Goal: Task Accomplishment & Management: Use online tool/utility

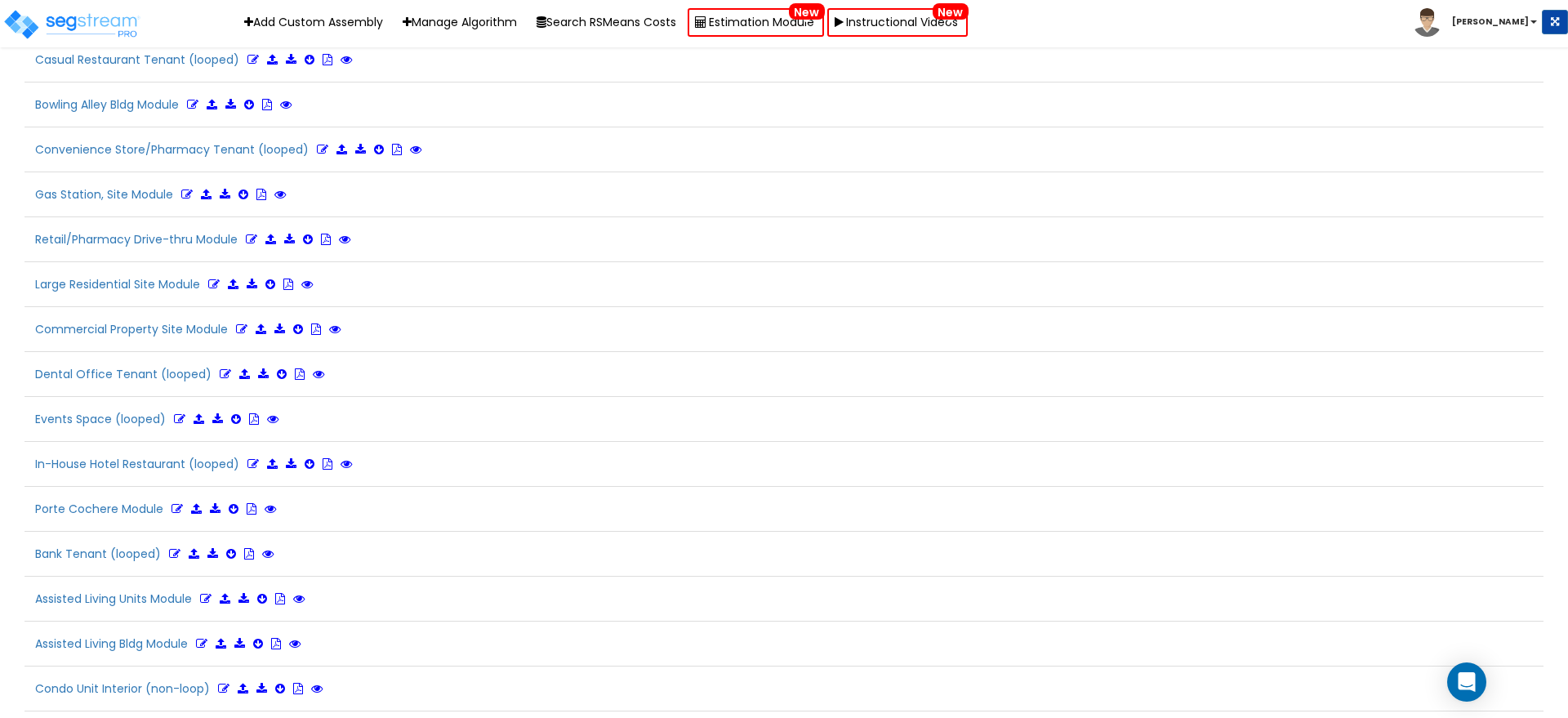
scroll to position [557, 0]
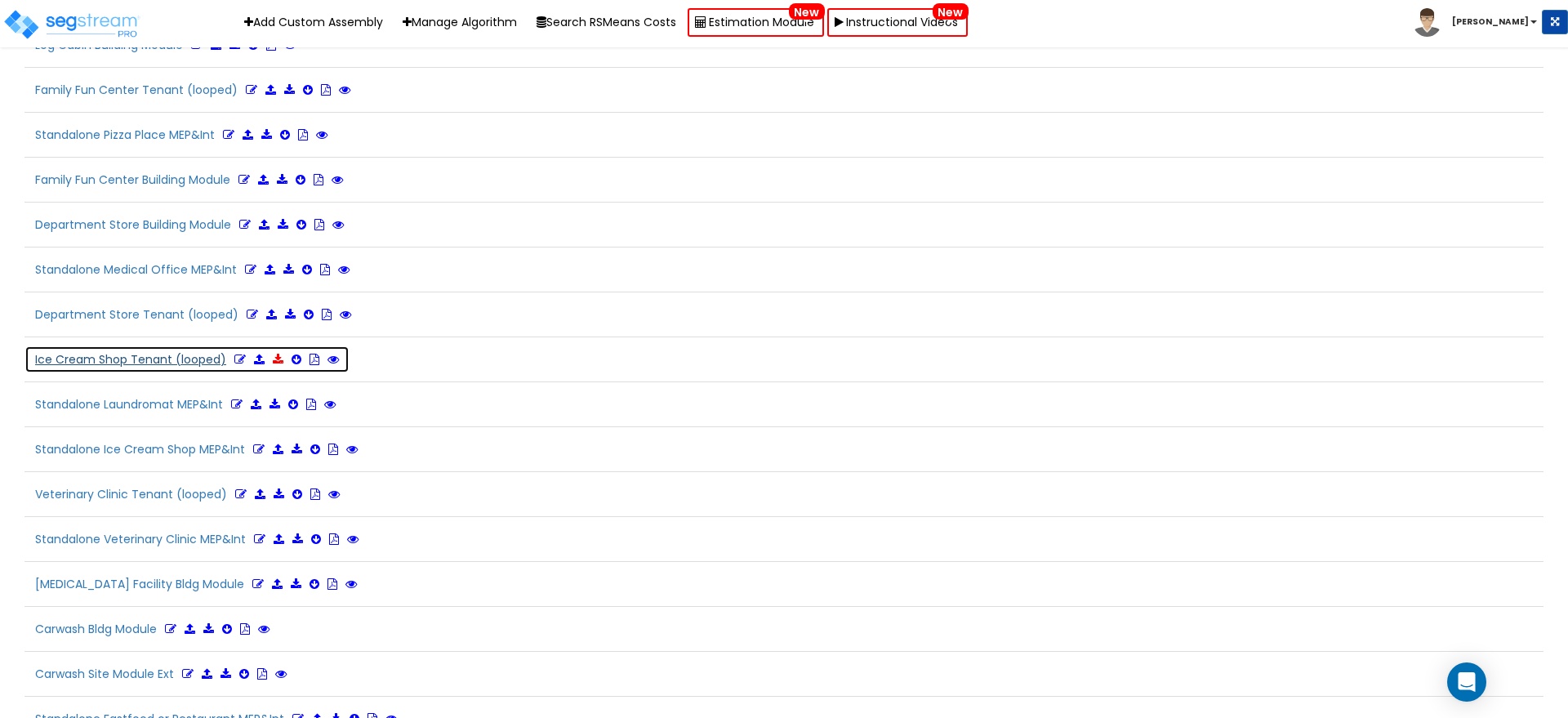
click at [274, 357] on icon at bounding box center [277, 359] width 10 height 11
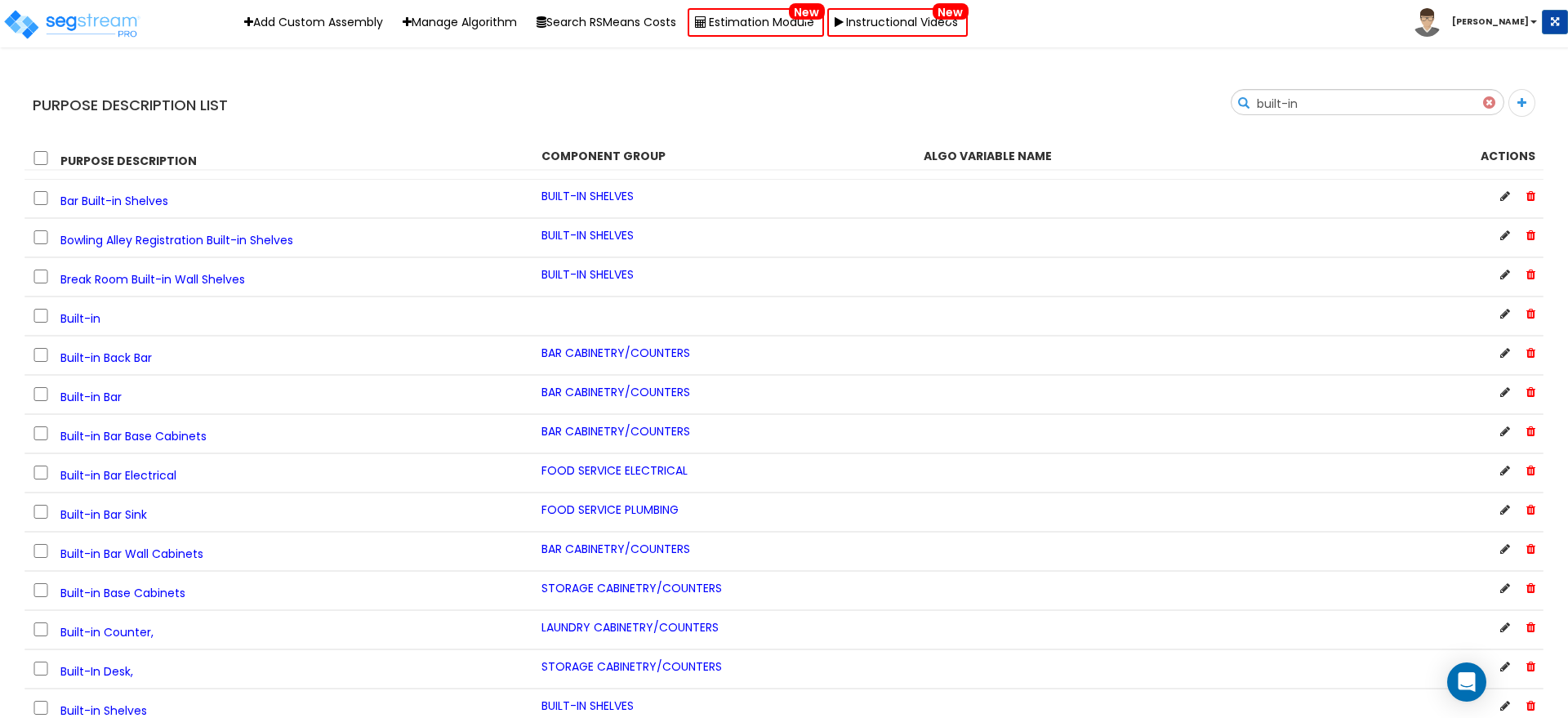
drag, startPoint x: 1291, startPoint y: 91, endPoint x: 1175, endPoint y: 85, distance: 116.2
click at [1176, 89] on div "Search built-in" at bounding box center [1169, 108] width 771 height 38
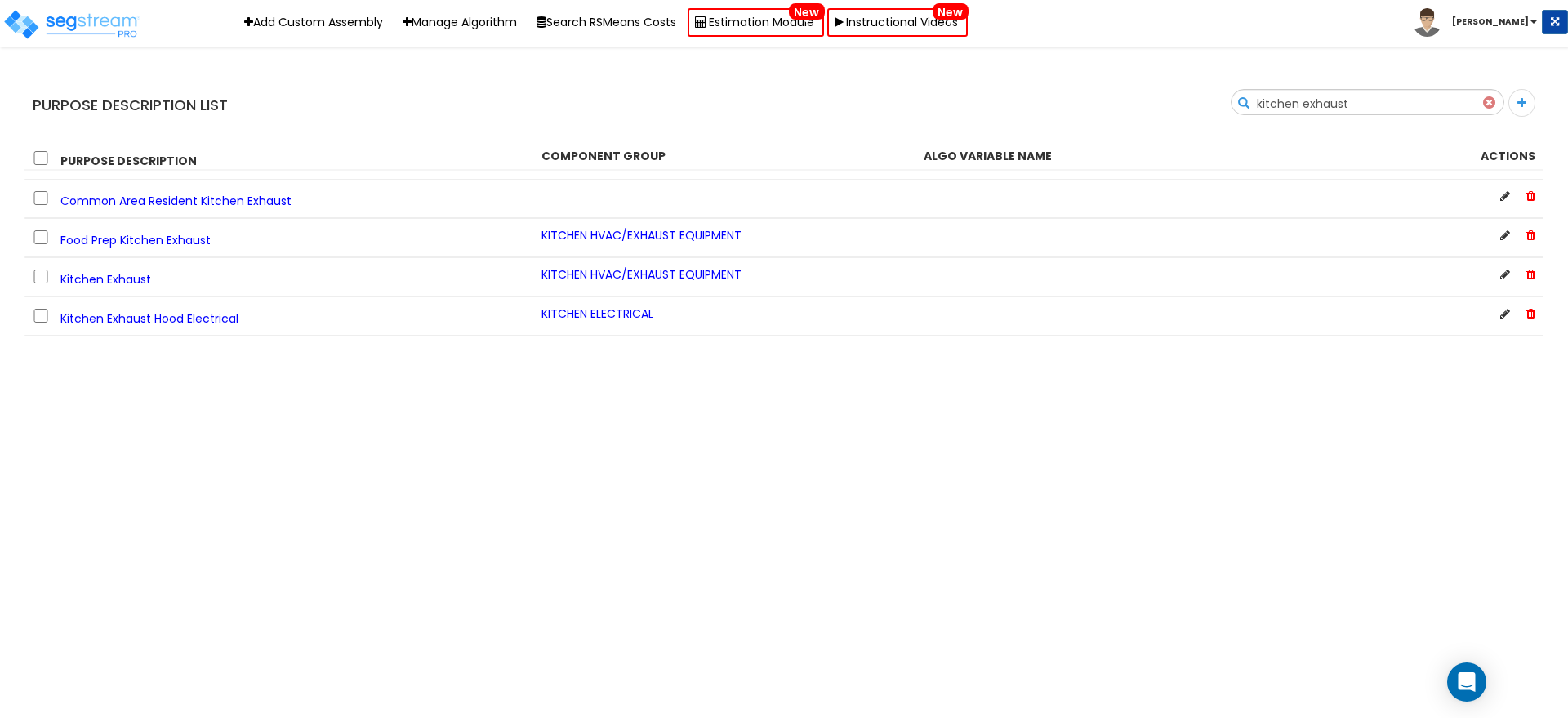
type input "kitchen exhaust"
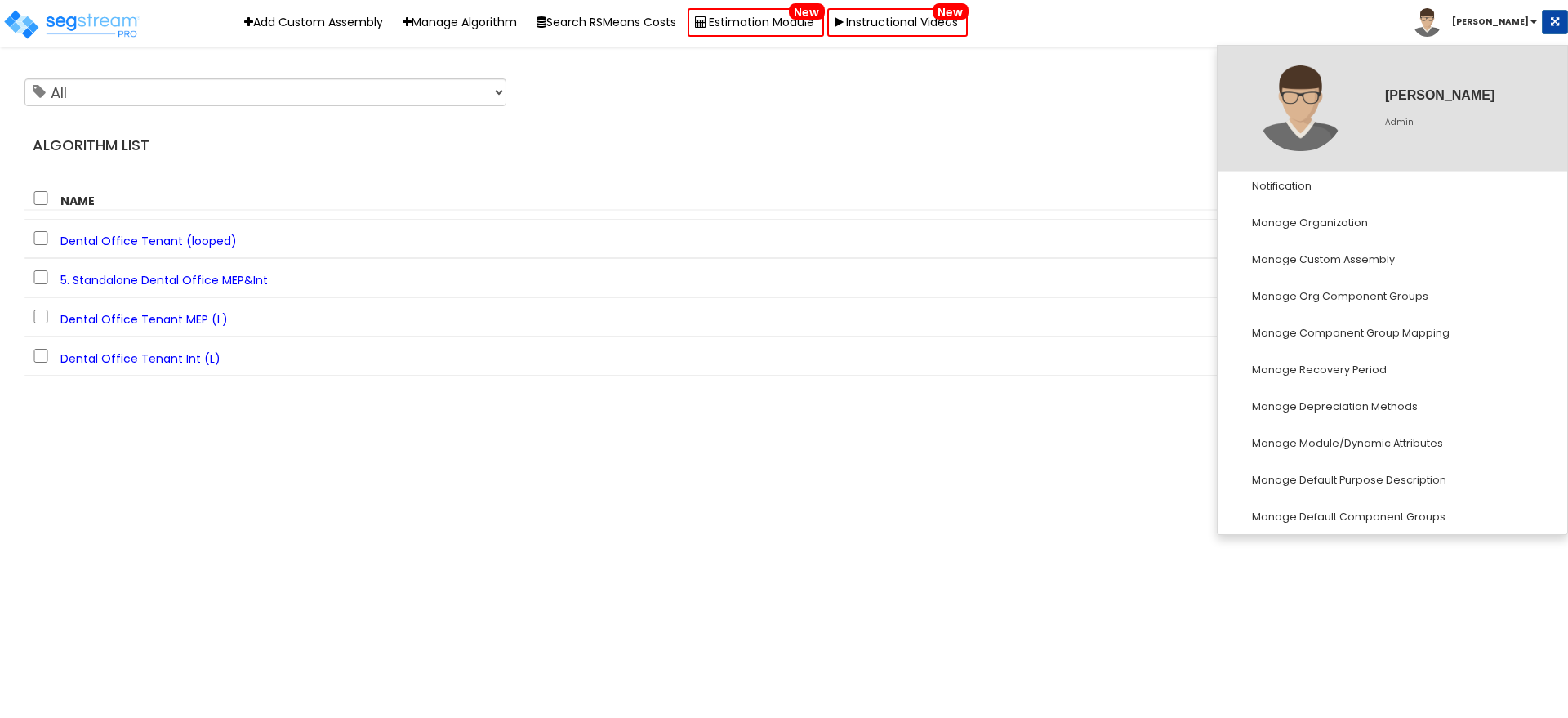
click at [1109, 88] on div "All []" at bounding box center [771, 92] width 1519 height 41
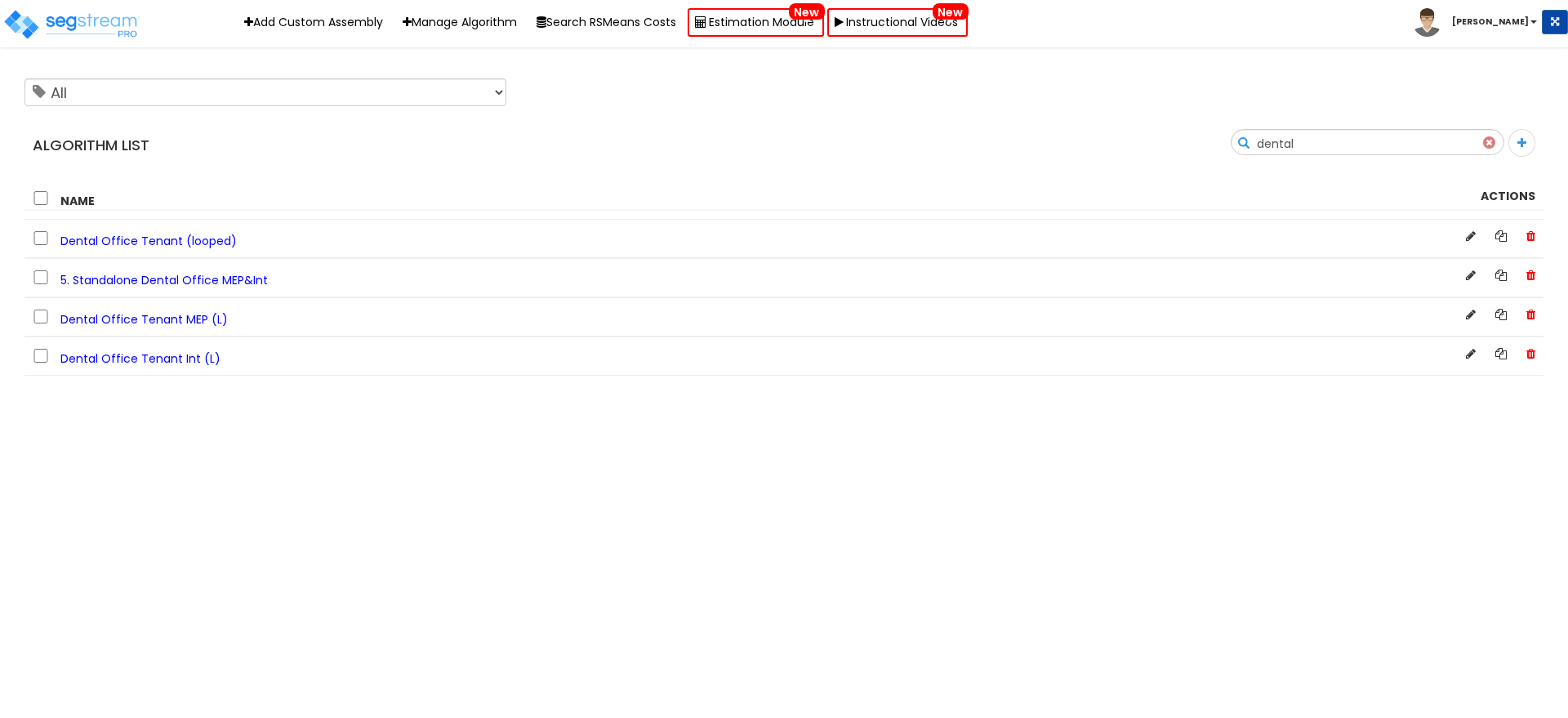
drag, startPoint x: 1375, startPoint y: 147, endPoint x: 1192, endPoint y: 151, distance: 183.0
click at [1195, 150] on div "Search dental" at bounding box center [1169, 148] width 771 height 38
drag, startPoint x: 1421, startPoint y: 138, endPoint x: 1028, endPoint y: 136, distance: 393.0
click at [1029, 136] on div "Search ice cream" at bounding box center [1169, 148] width 771 height 38
drag, startPoint x: 1352, startPoint y: 133, endPoint x: 1150, endPoint y: 128, distance: 202.1
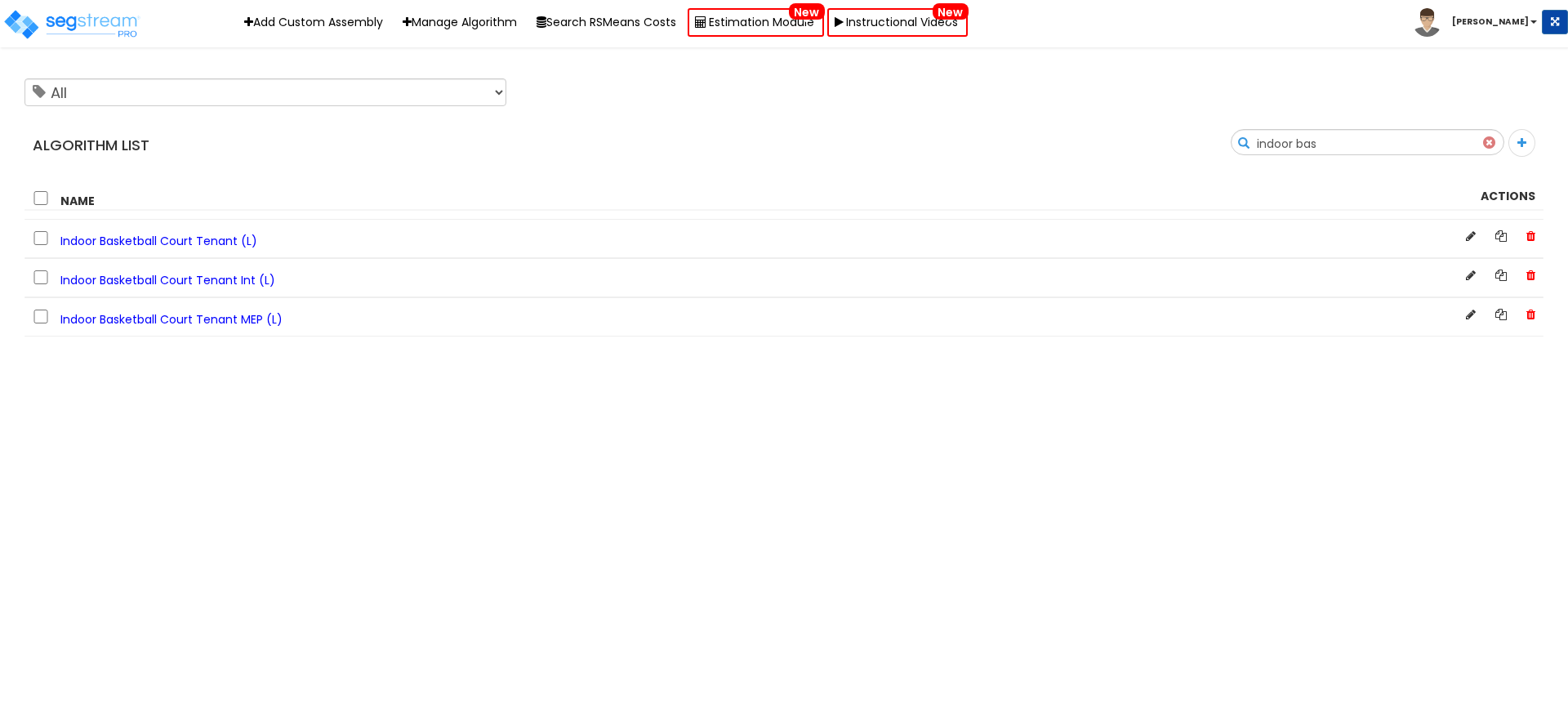
click at [1151, 129] on div "Search indoor bas" at bounding box center [1169, 148] width 771 height 38
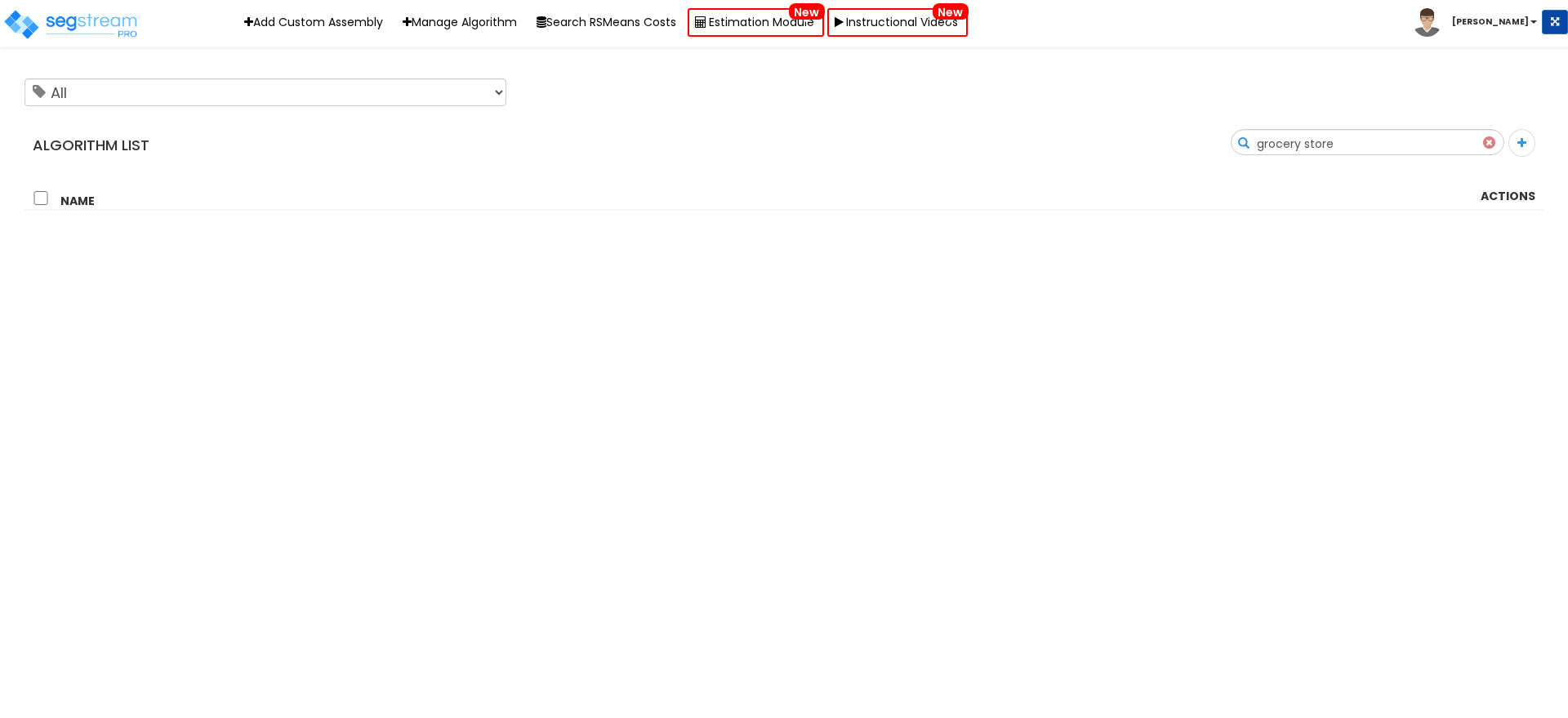
drag, startPoint x: 1420, startPoint y: 139, endPoint x: 1322, endPoint y: 131, distance: 98.3
click at [1322, 131] on input "grocery store" at bounding box center [1367, 143] width 272 height 28
type input "grocery store"
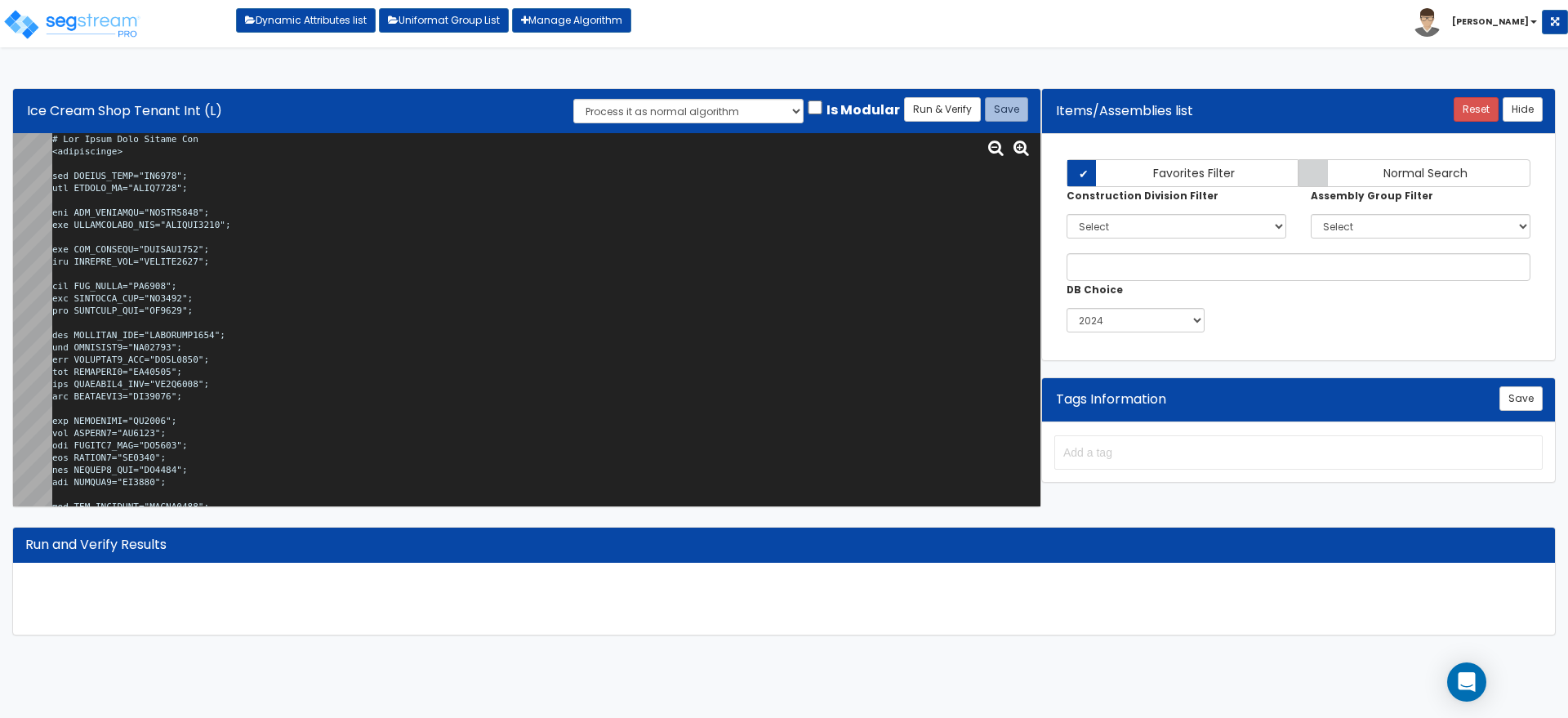
click at [616, 322] on textarea at bounding box center [545, 319] width 987 height 373
paste textarea ">0 and x<=1) { 1 } else { x } } function KitArea(x,y,z,m) { if (x==1) { y*0.01*…"
type textarea "# Ice Cream Shop Tenant Int <loopenabled> var TENANT_NAME="CO0013"; var TENANT_…"
click at [941, 98] on button "Run & Verify" at bounding box center [942, 109] width 77 height 25
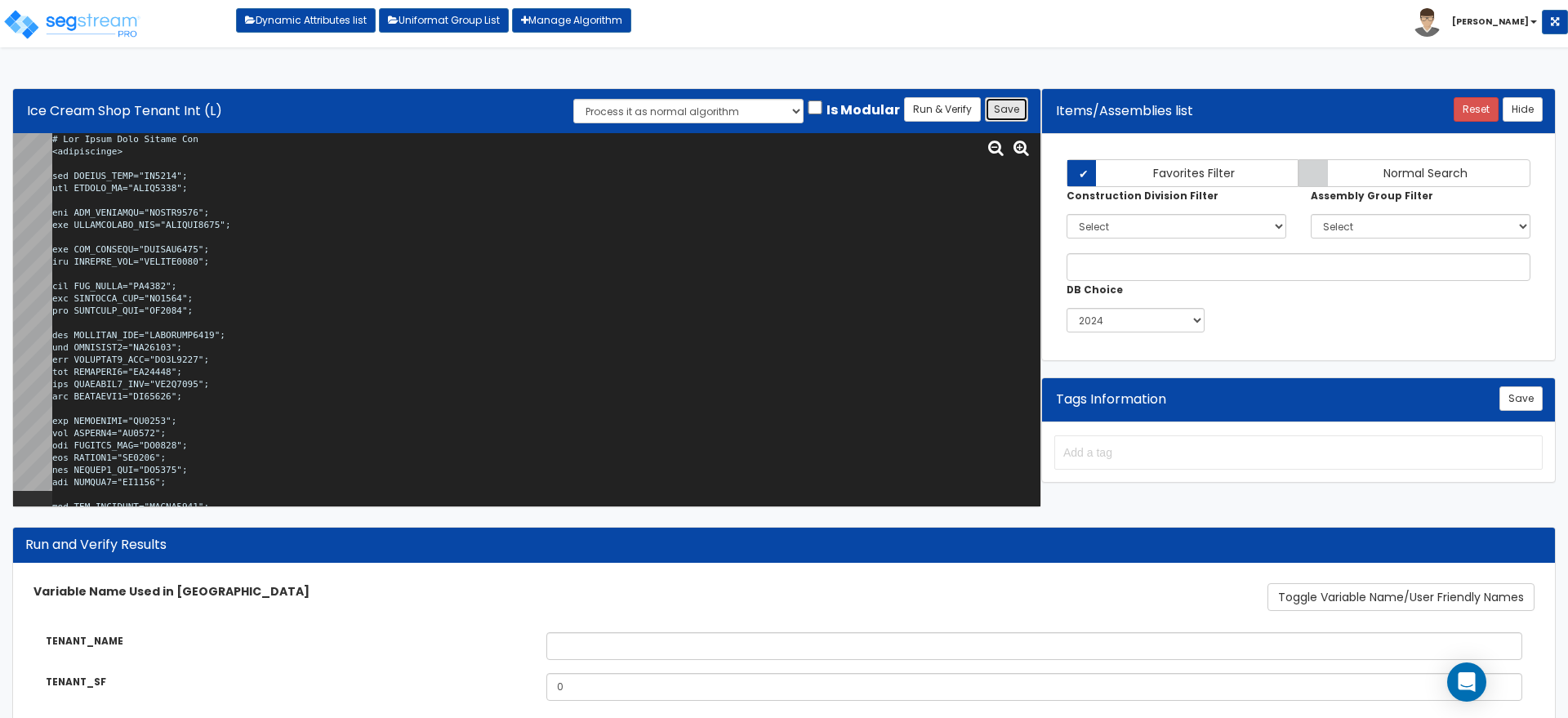
click at [1016, 103] on button "Save" at bounding box center [1006, 109] width 44 height 25
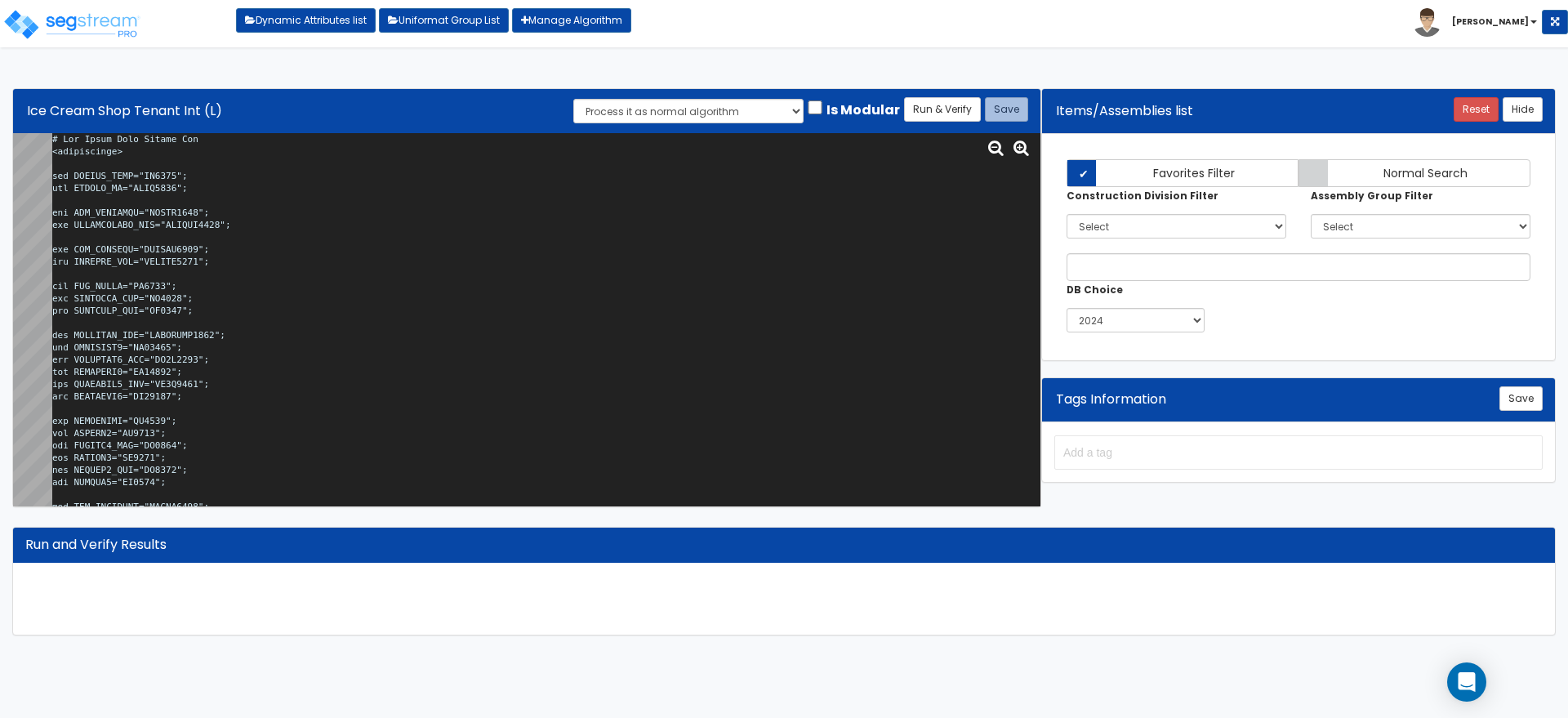
click at [429, 260] on textarea at bounding box center [545, 319] width 987 height 373
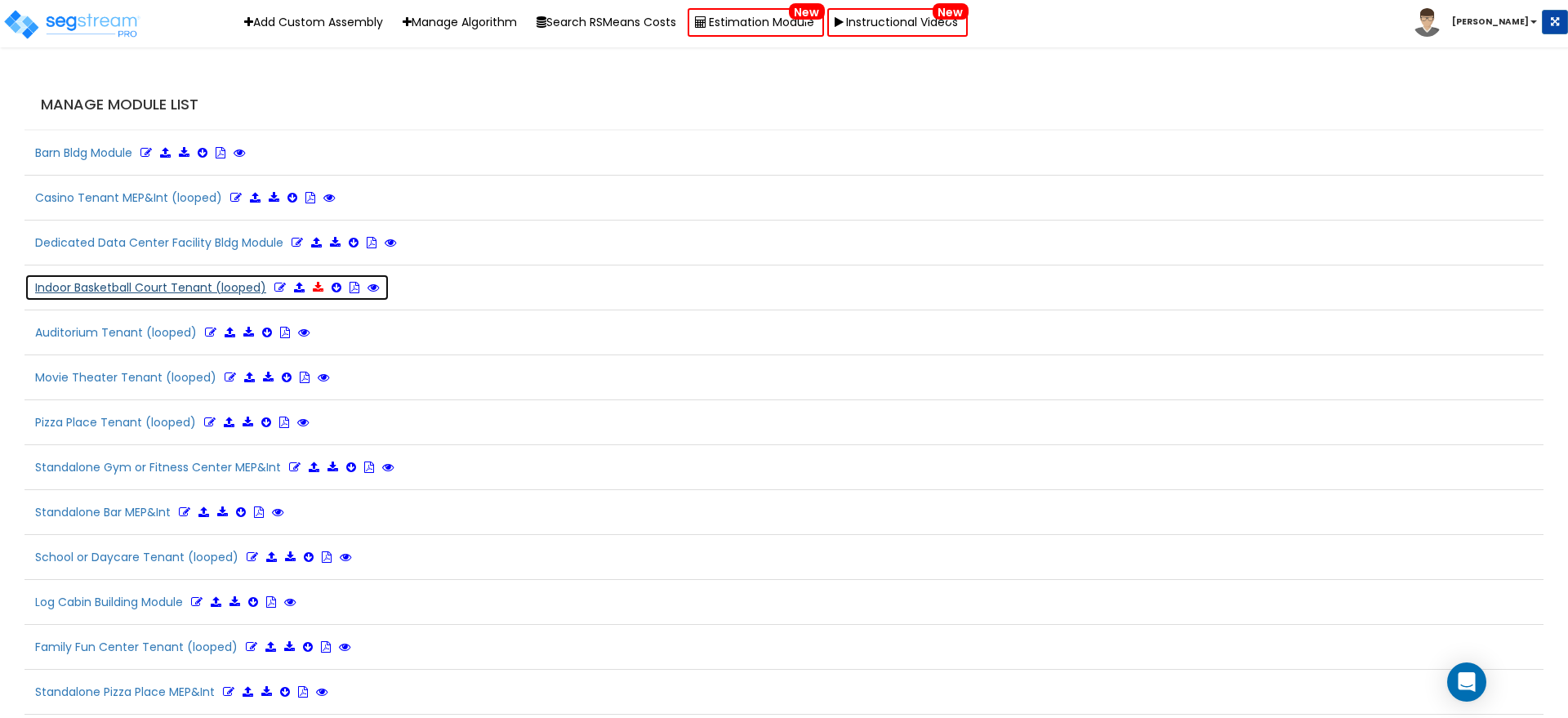
click at [314, 286] on icon at bounding box center [318, 287] width 10 height 11
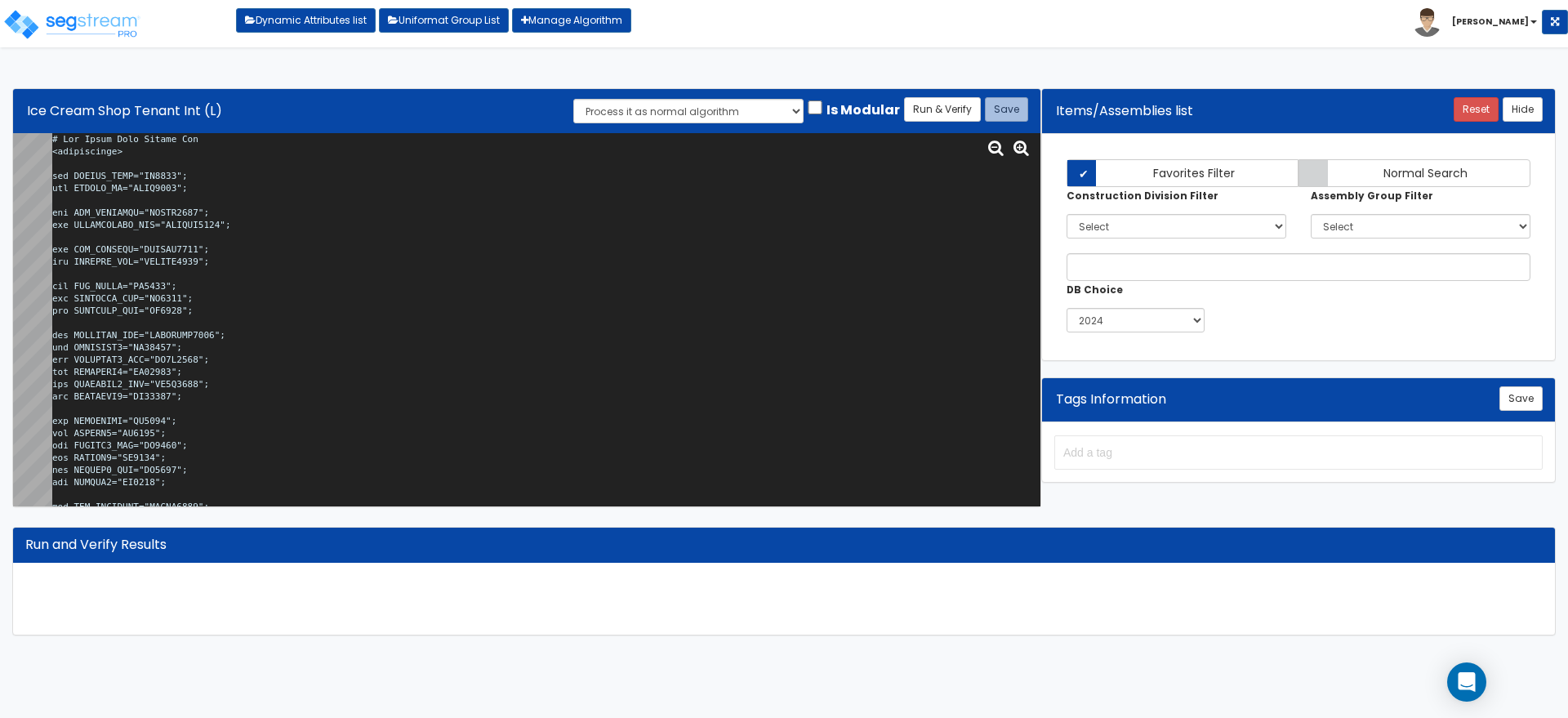
click at [798, 218] on textarea at bounding box center [545, 319] width 987 height 373
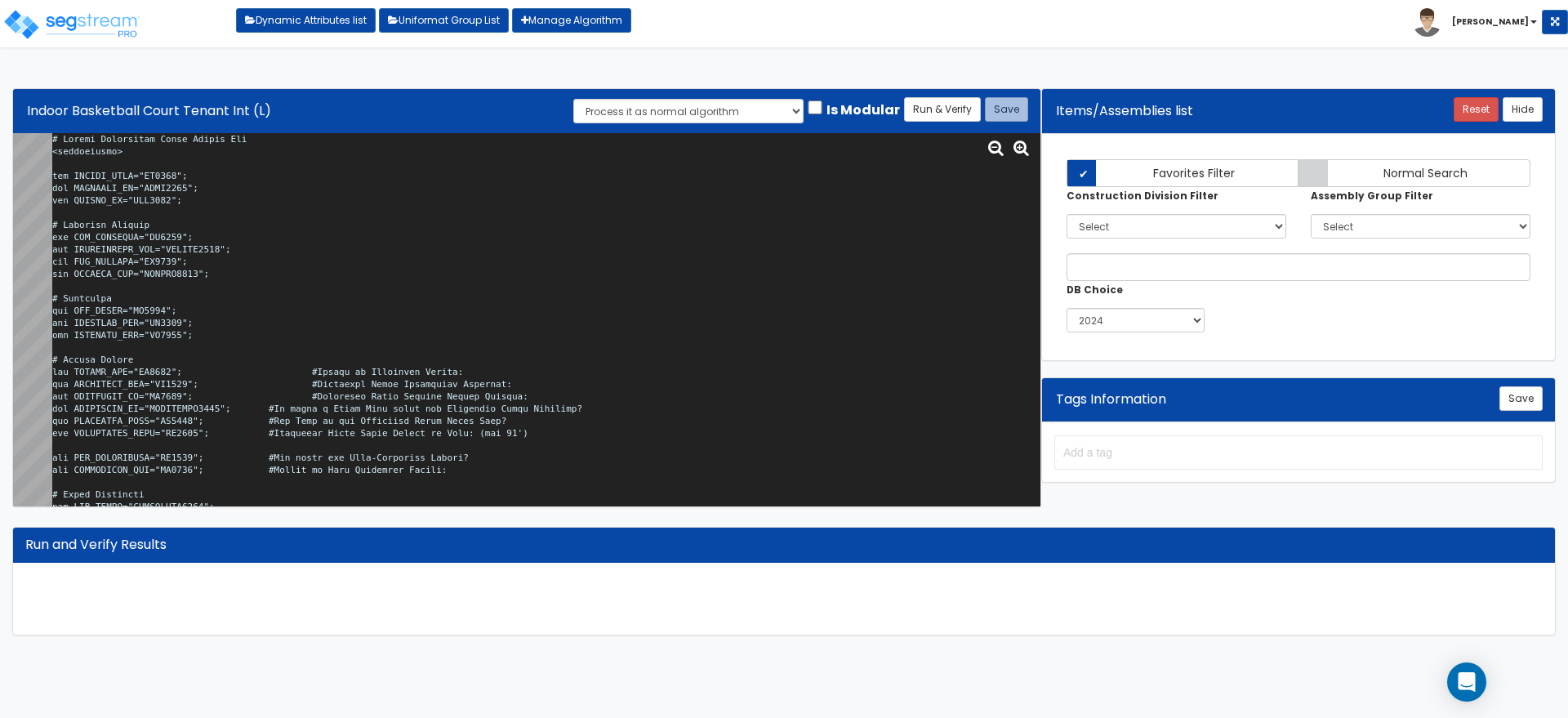
click at [779, 232] on textarea at bounding box center [545, 319] width 987 height 373
click at [396, 250] on textarea at bounding box center [545, 319] width 987 height 373
paste textarea ">0 and x<="
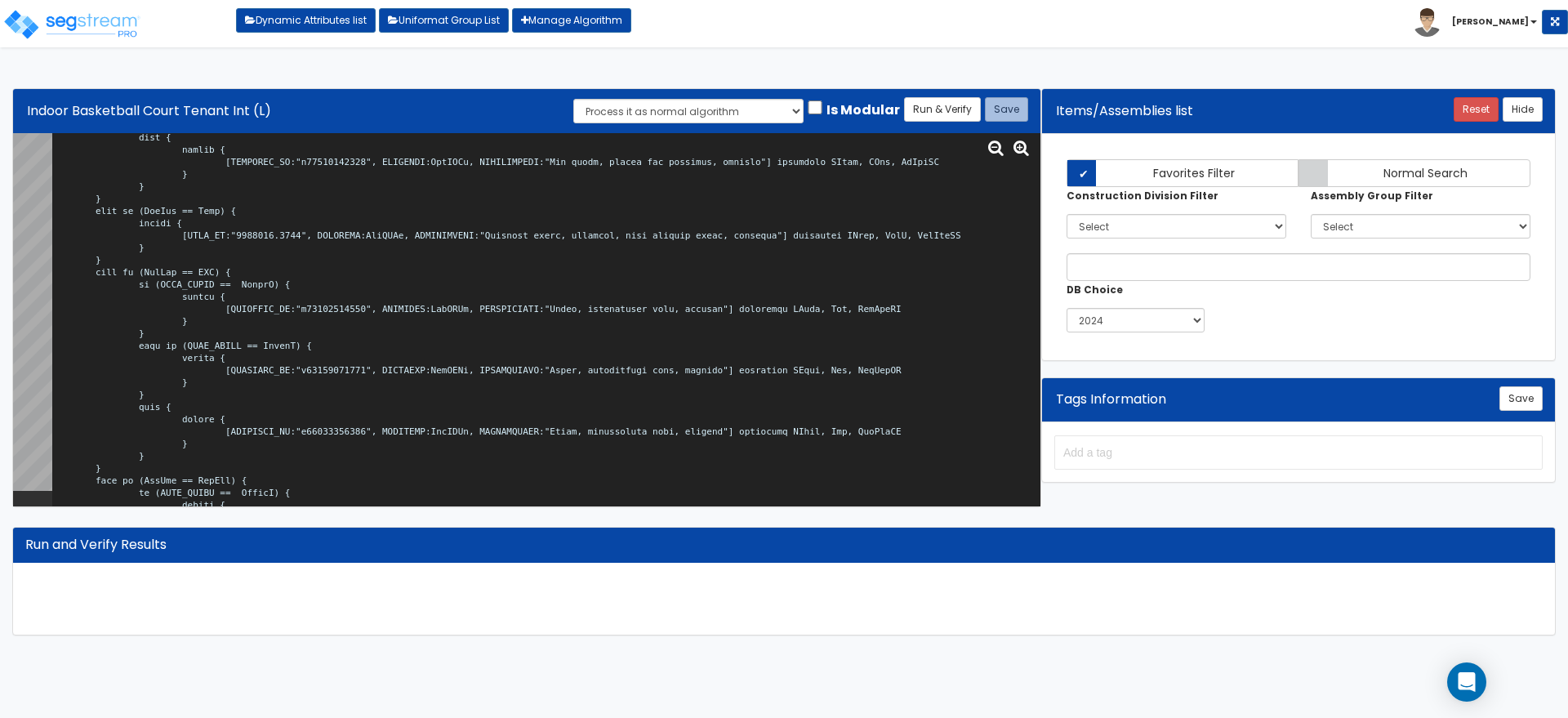
scroll to position [30748, 0]
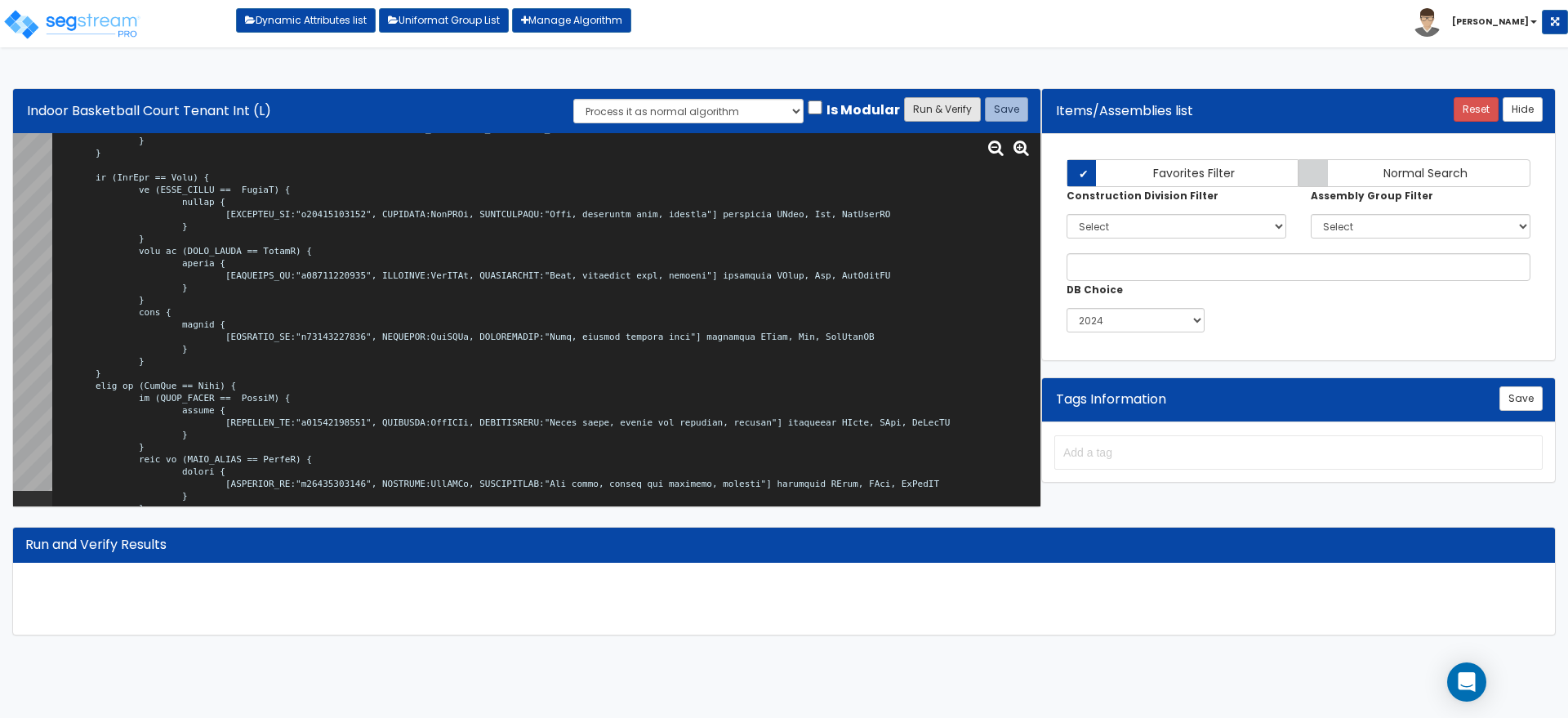
type textarea "# Indoor Basketball Court Tenant Int <loopenabled> var TENANT_NAME="TN0000"; va…"
click at [918, 102] on button "Run & Verify" at bounding box center [942, 109] width 77 height 25
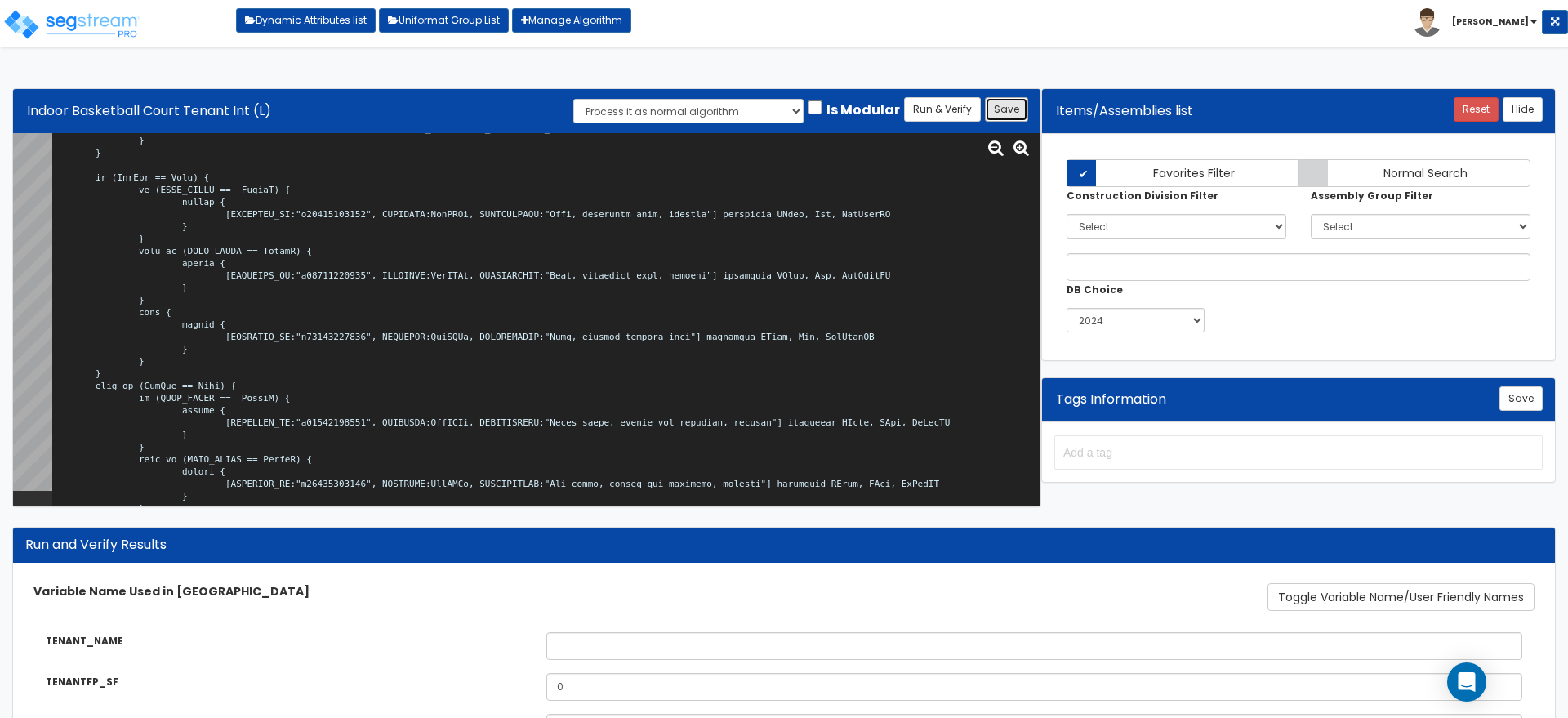
click at [1011, 99] on button "Save" at bounding box center [1006, 109] width 44 height 25
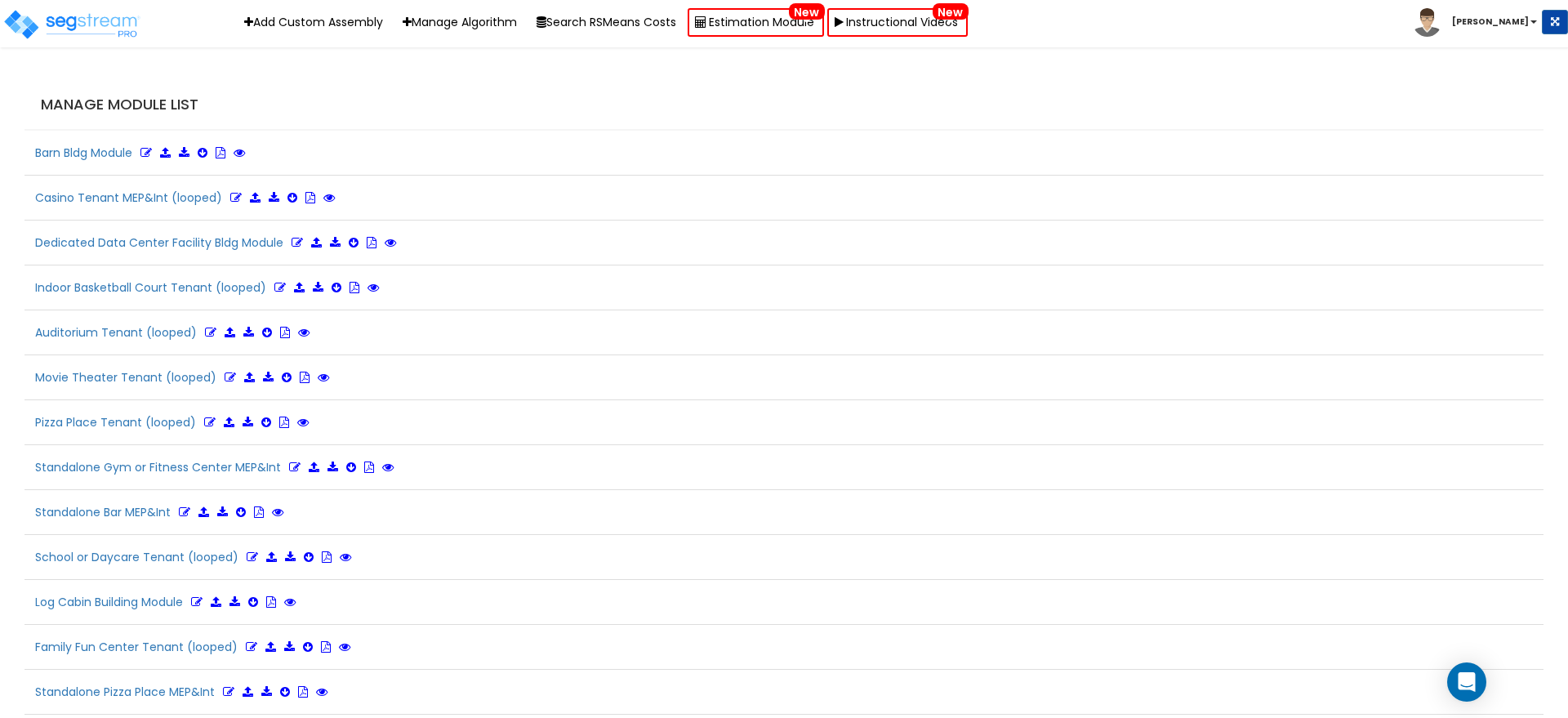
scroll to position [3071, 0]
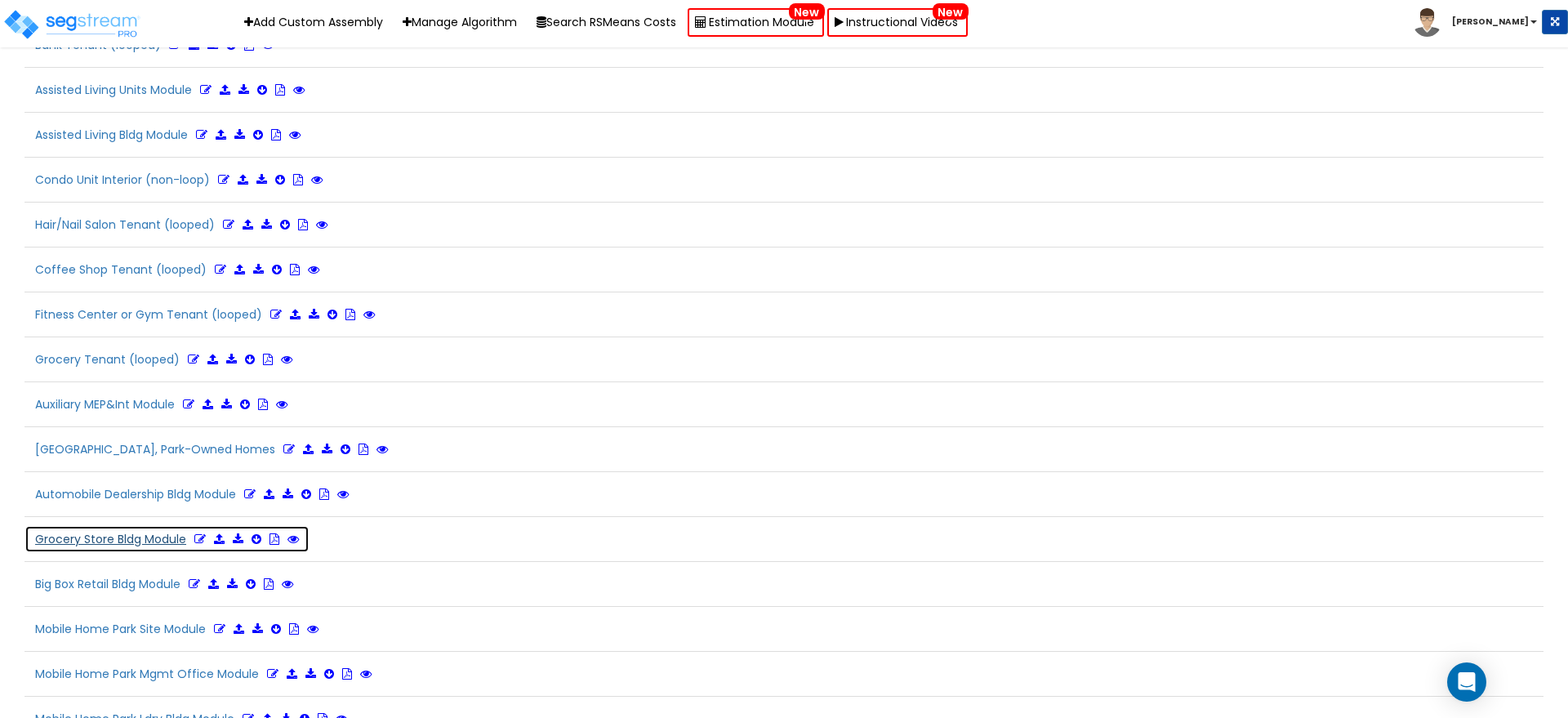
click at [231, 537] on button "Grocery Store Bldg Module" at bounding box center [167, 538] width 285 height 28
click at [238, 536] on icon at bounding box center [237, 539] width 10 height 11
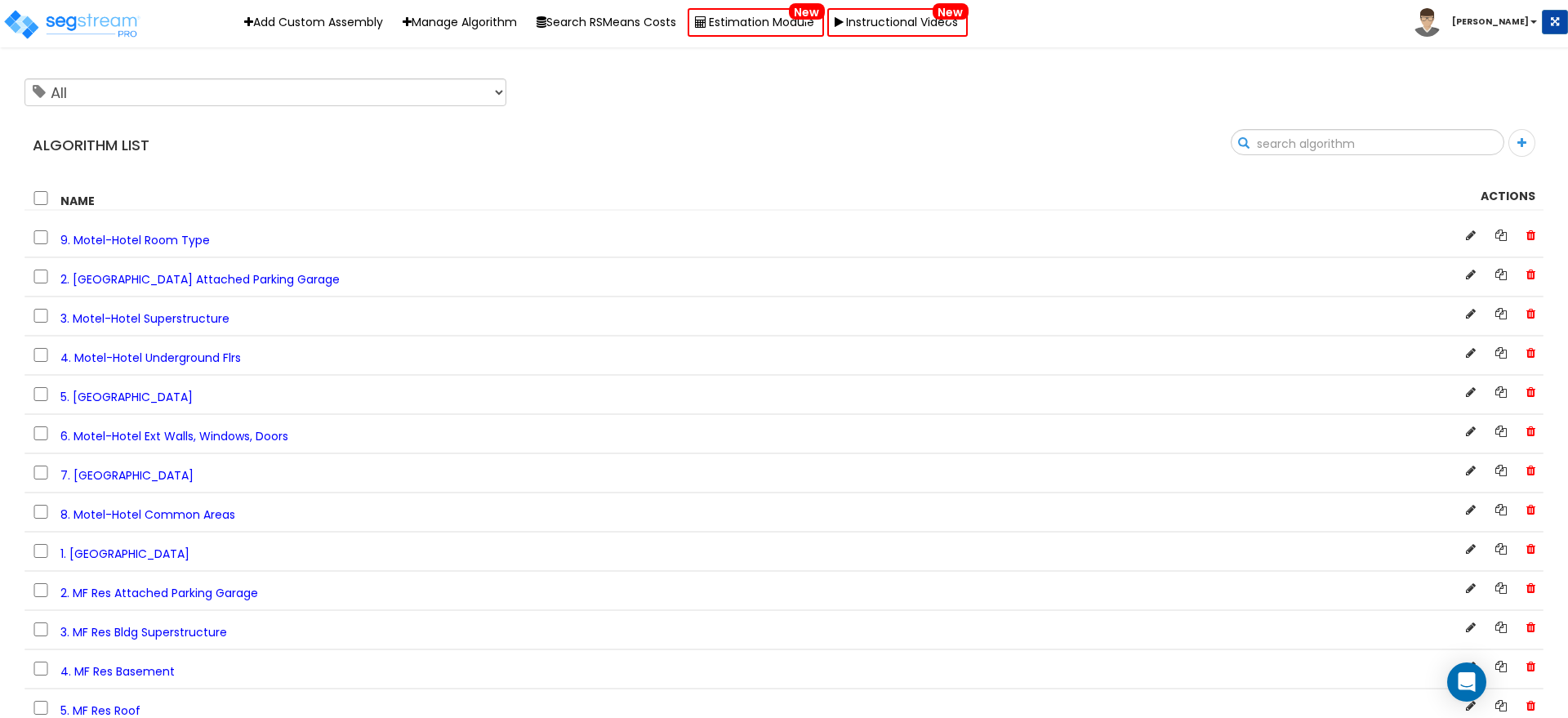
click at [1468, 138] on input "text" at bounding box center [1367, 143] width 272 height 28
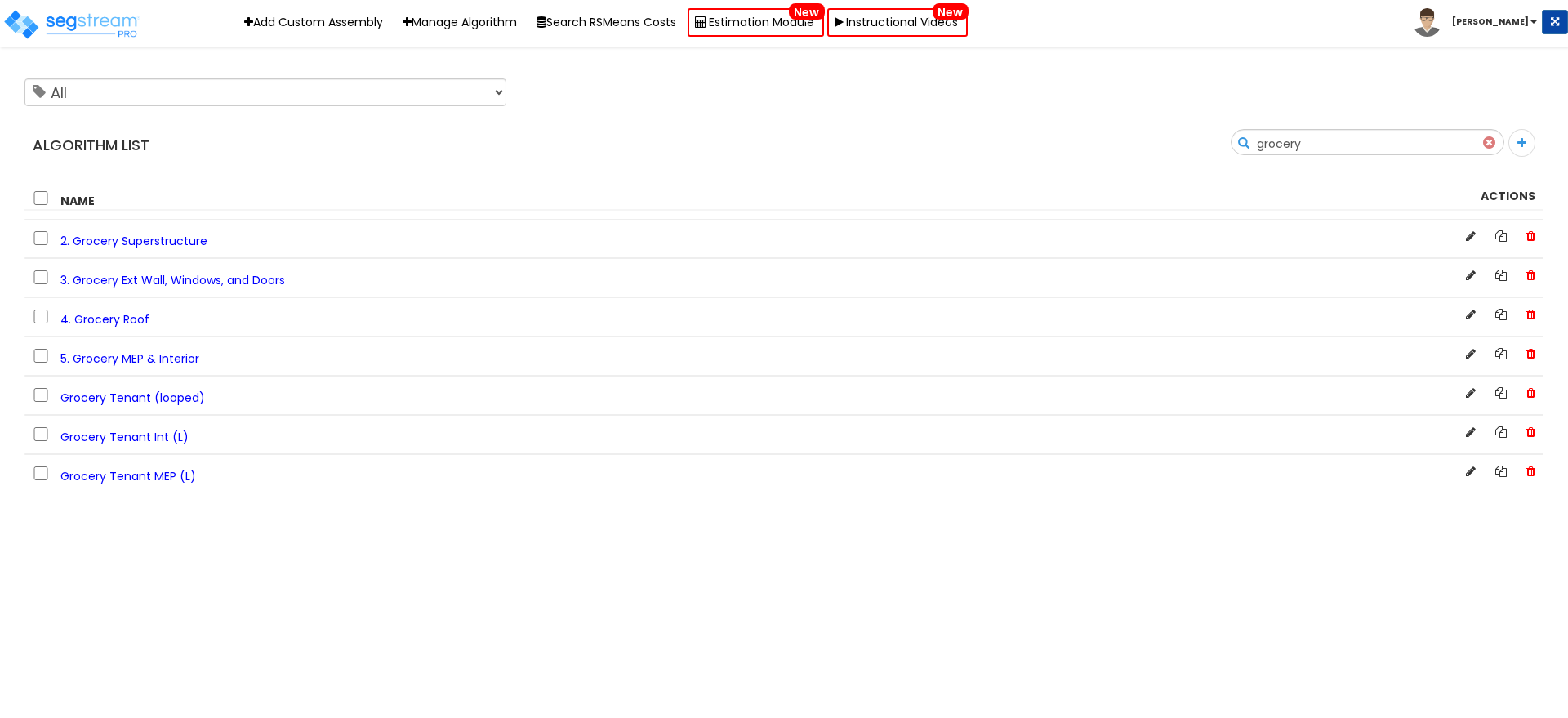
drag, startPoint x: 1380, startPoint y: 139, endPoint x: 1166, endPoint y: 137, distance: 214.0
click at [1169, 137] on div "Search grocery" at bounding box center [1169, 148] width 771 height 38
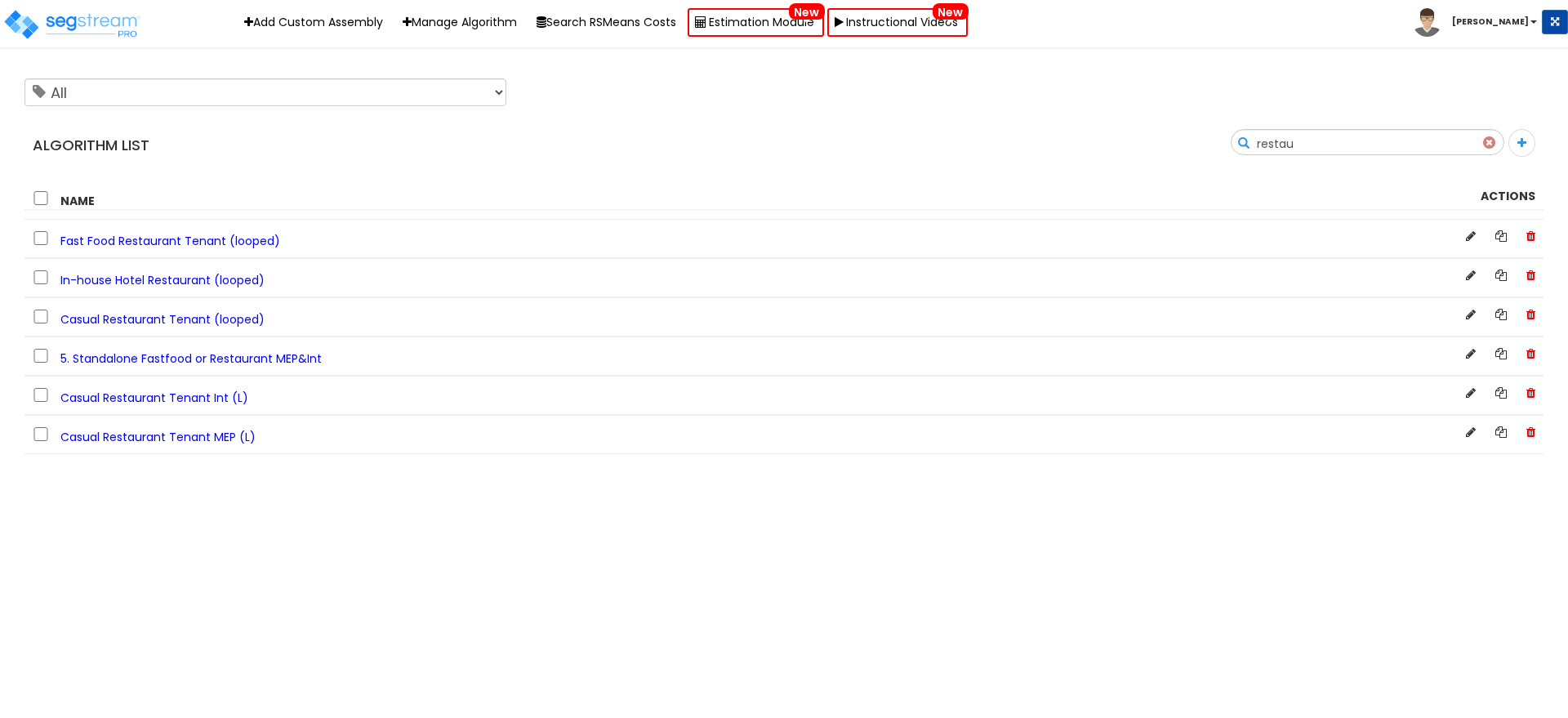
type input "restau"
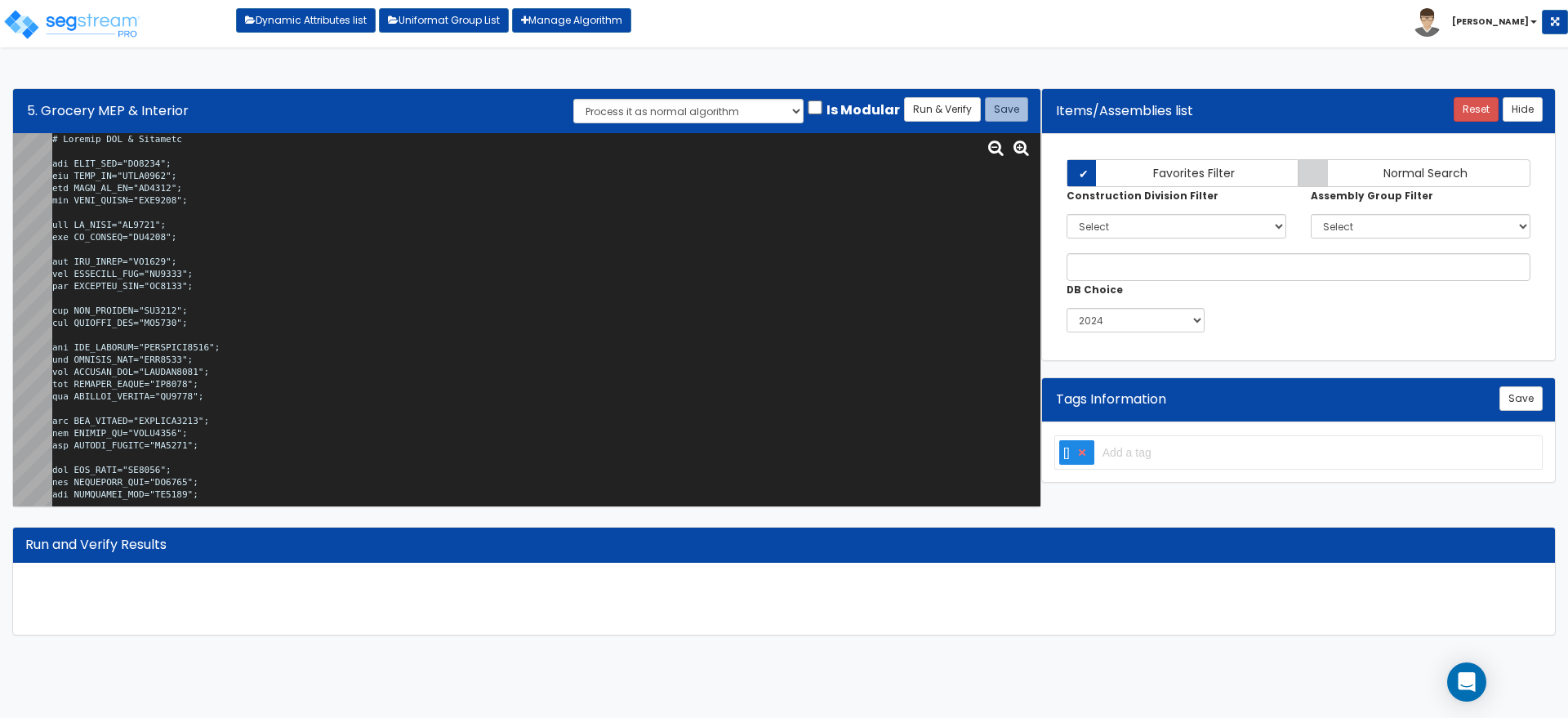
click at [571, 281] on textarea at bounding box center [545, 319] width 987 height 373
drag, startPoint x: 307, startPoint y: 214, endPoint x: 298, endPoint y: 213, distance: 9.1
click at [307, 214] on textarea at bounding box center [545, 319] width 987 height 373
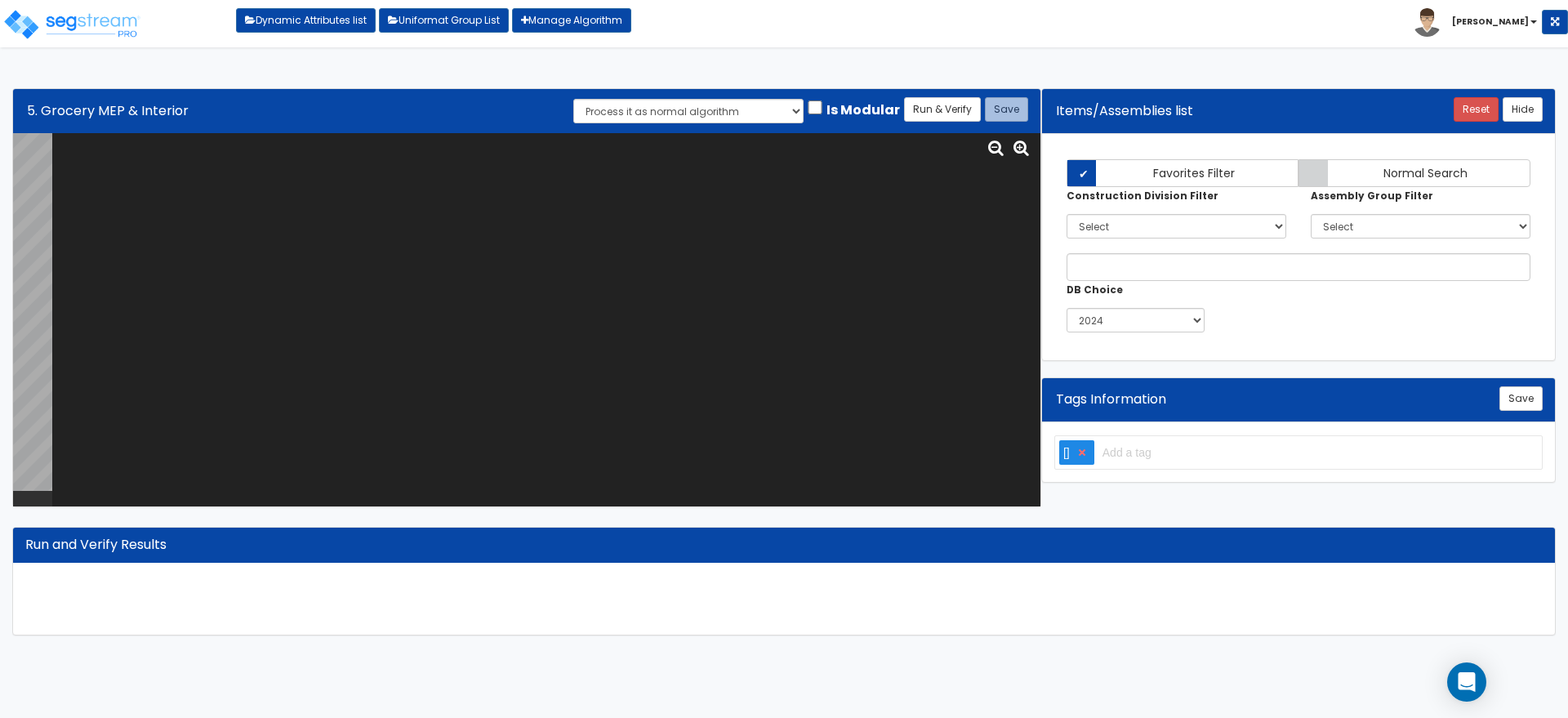
paste textarea "# Grocery MEP & Interior var TNNT_NUM="NU0275"; var BLDG_HT="AEWH0000"; var BLD…"
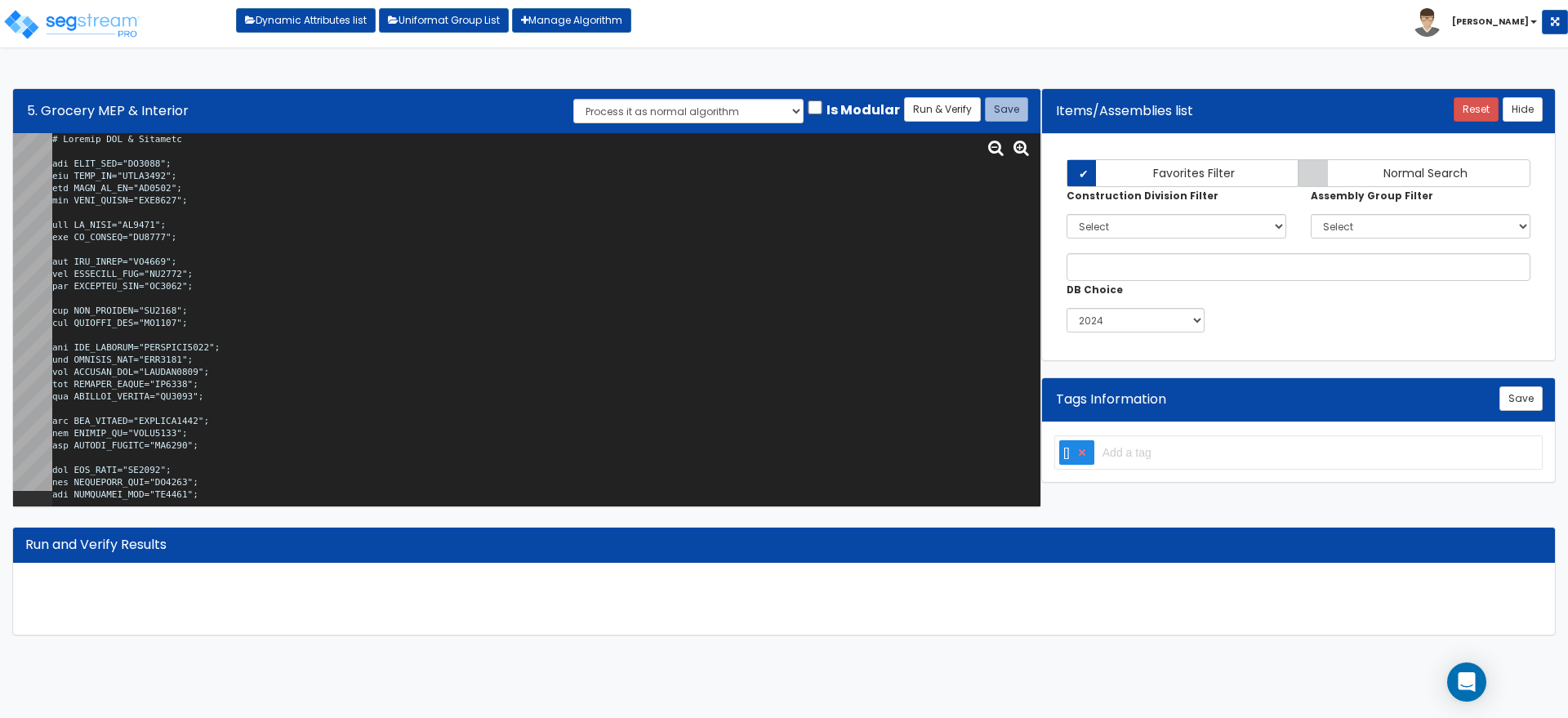
scroll to position [55176, 0]
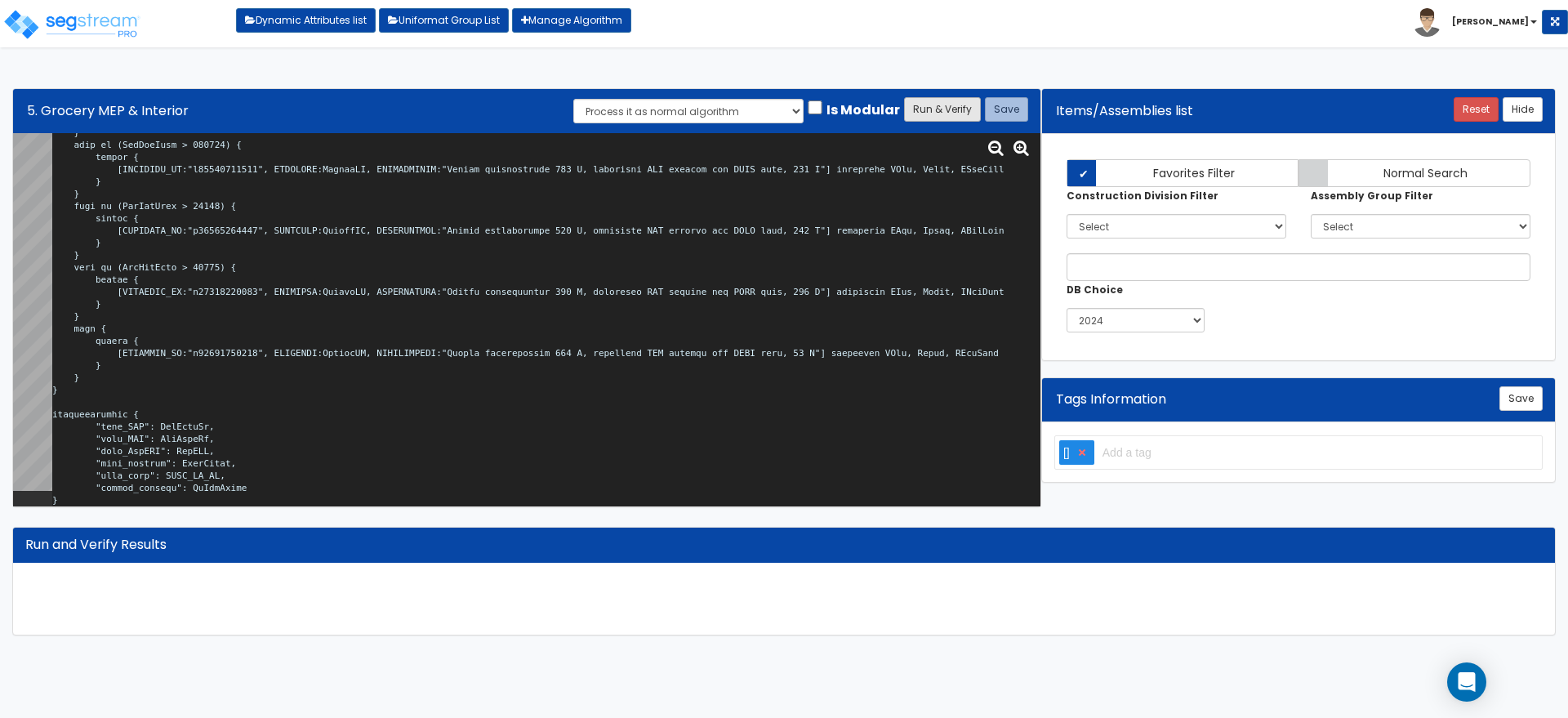
type textarea "# Grocery MEP & Interior var TNNT_NUM="NU0275"; var BLDG_HT="AEWH0000"; var BLD…"
click at [945, 105] on button "Run & Verify" at bounding box center [942, 109] width 77 height 25
click at [598, 288] on textarea at bounding box center [545, 319] width 987 height 373
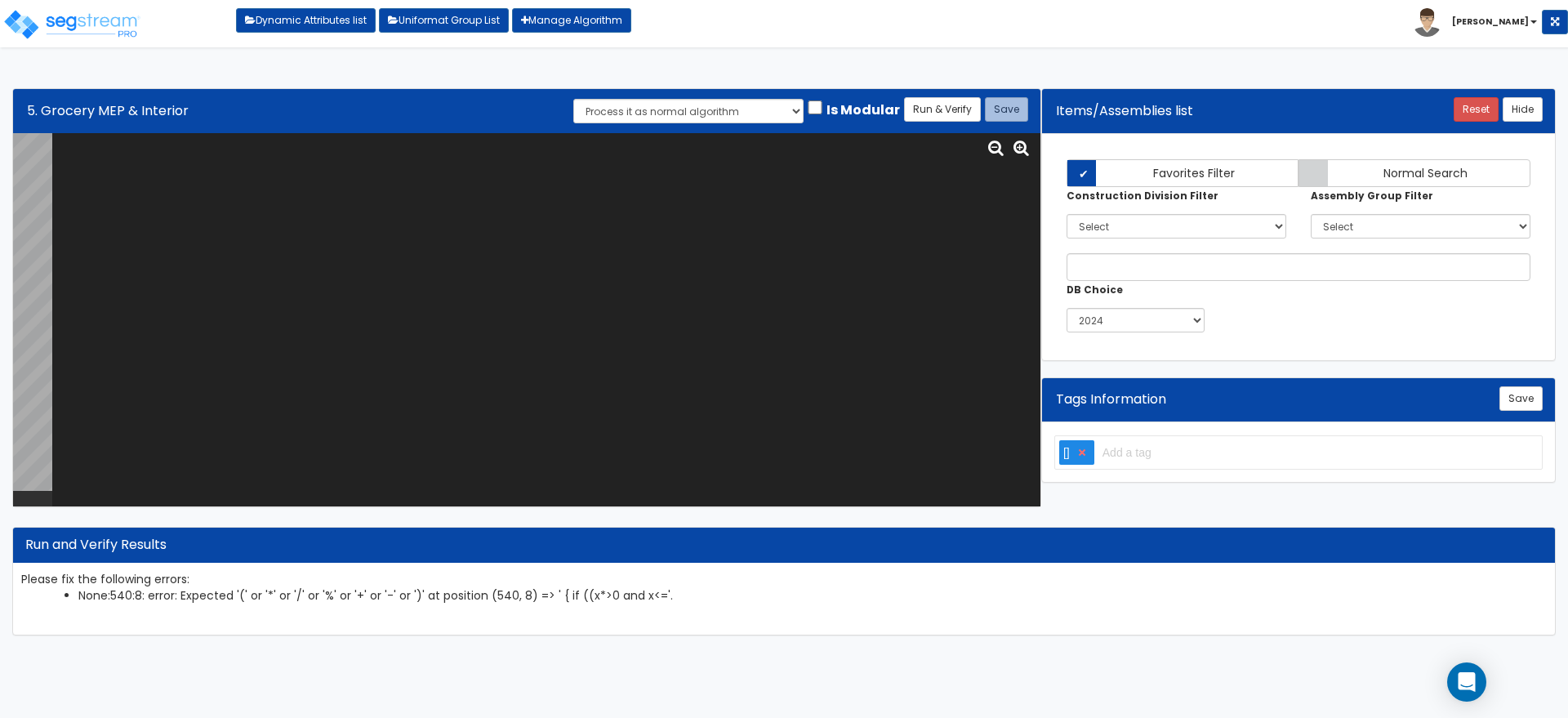
scroll to position [0, 0]
paste textarea "# Grocery MEP & Interior var TNNT_NUM="NU0275"; var BLDG_HT="AEWH0000"; var BLD…"
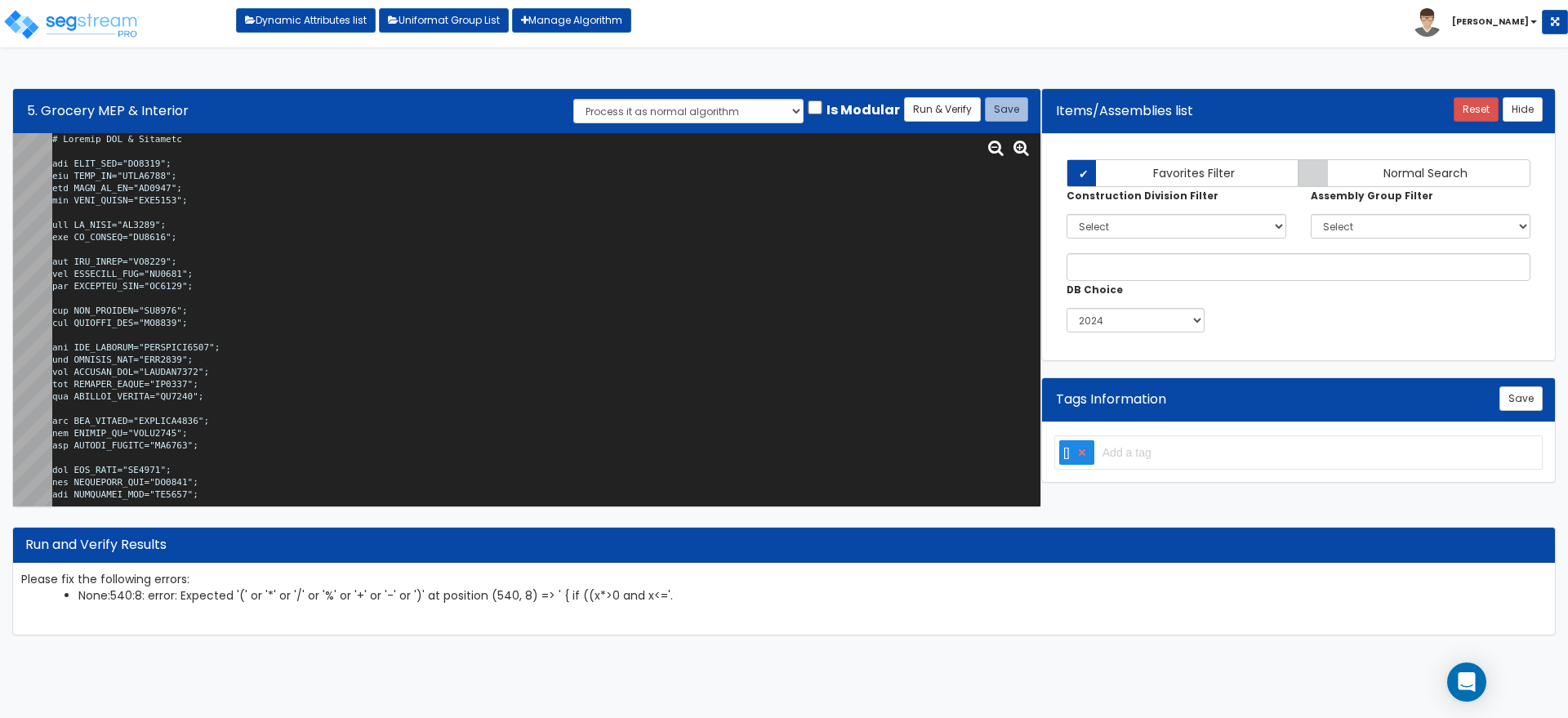
scroll to position [55176, 0]
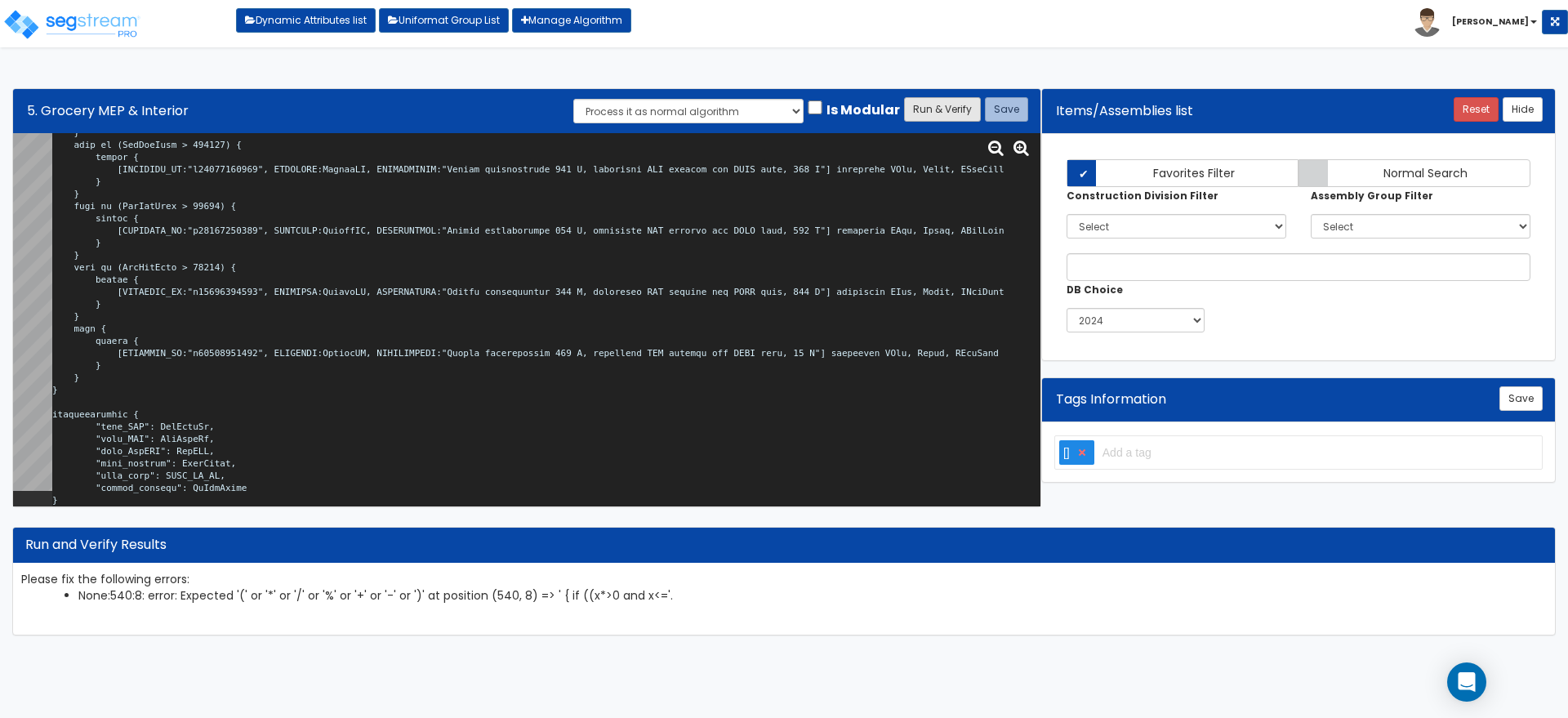
type textarea "# Grocery MEP & Interior var TNNT_NUM="NU0275"; var BLDG_HT="AEWH0000"; var BLD…"
click at [938, 114] on button "Run & Verify" at bounding box center [942, 109] width 77 height 25
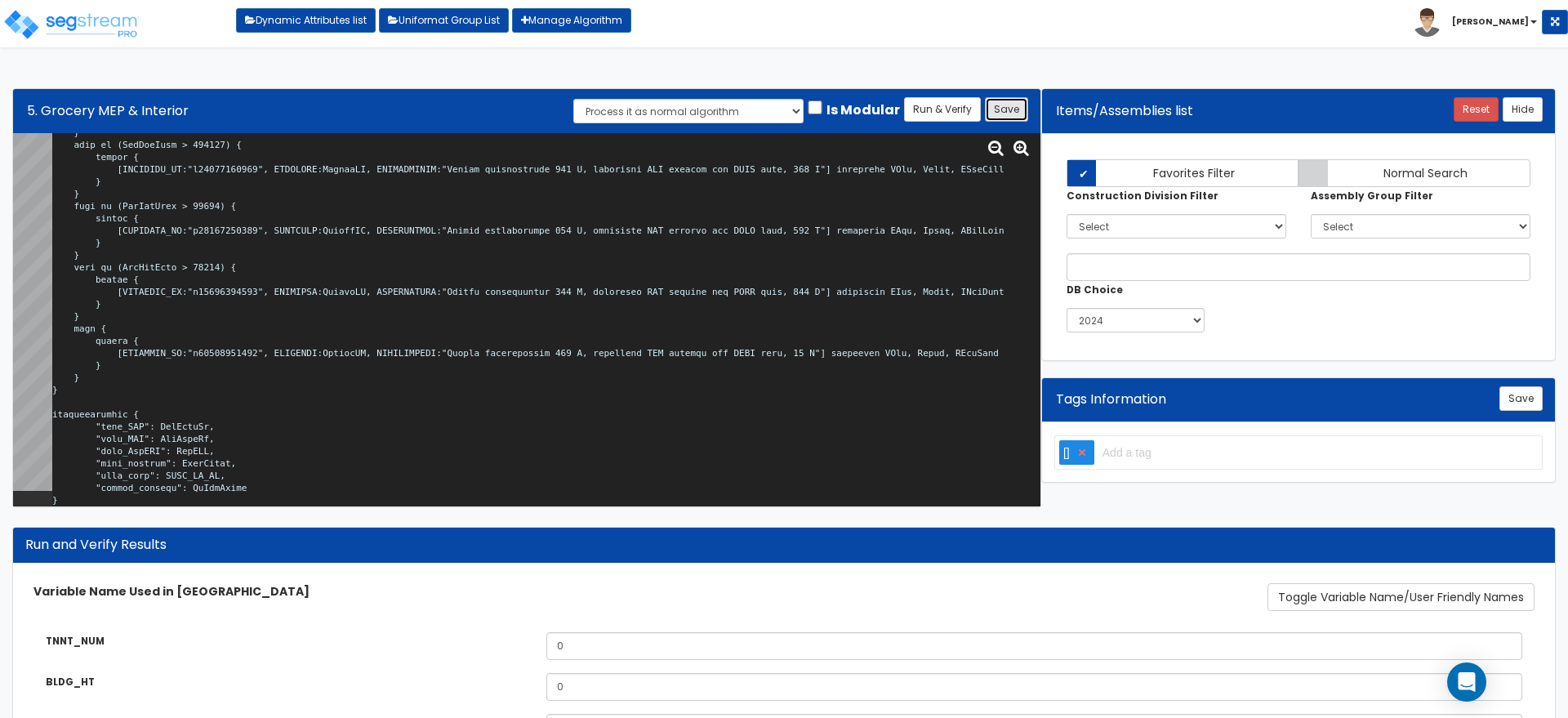
click at [1011, 104] on button "Save" at bounding box center [1006, 109] width 44 height 25
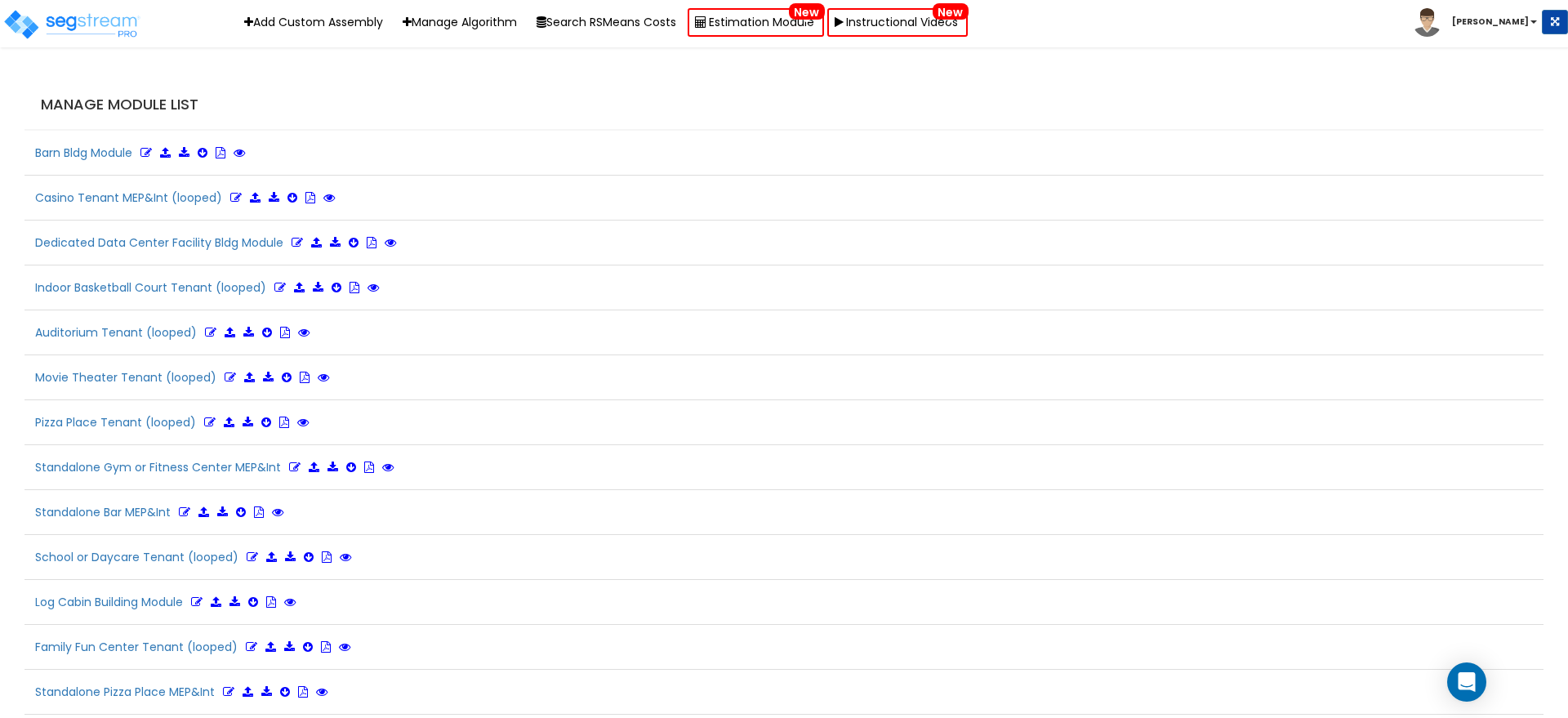
click at [1074, 85] on div "Manage Module List" at bounding box center [784, 104] width 1519 height 50
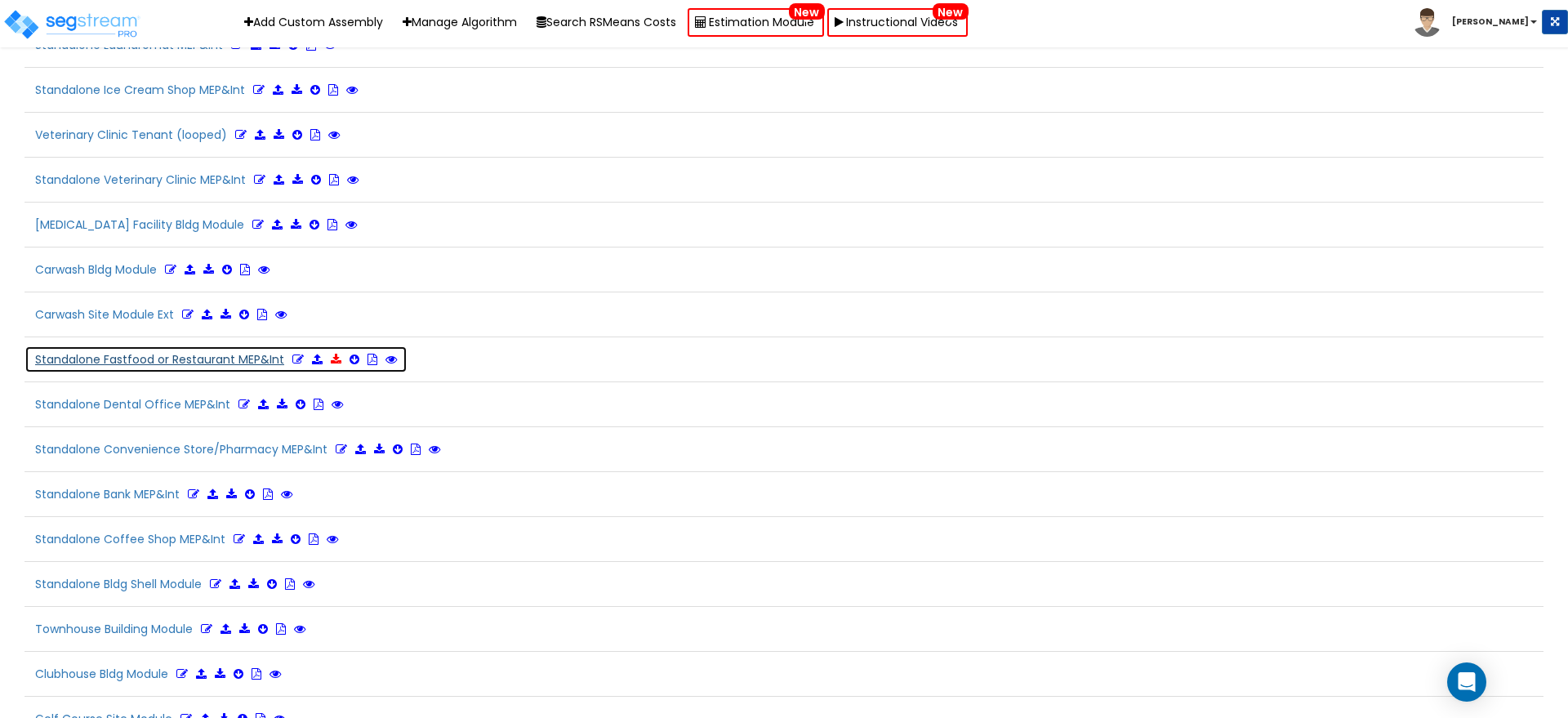
click at [337, 354] on icon at bounding box center [336, 359] width 10 height 11
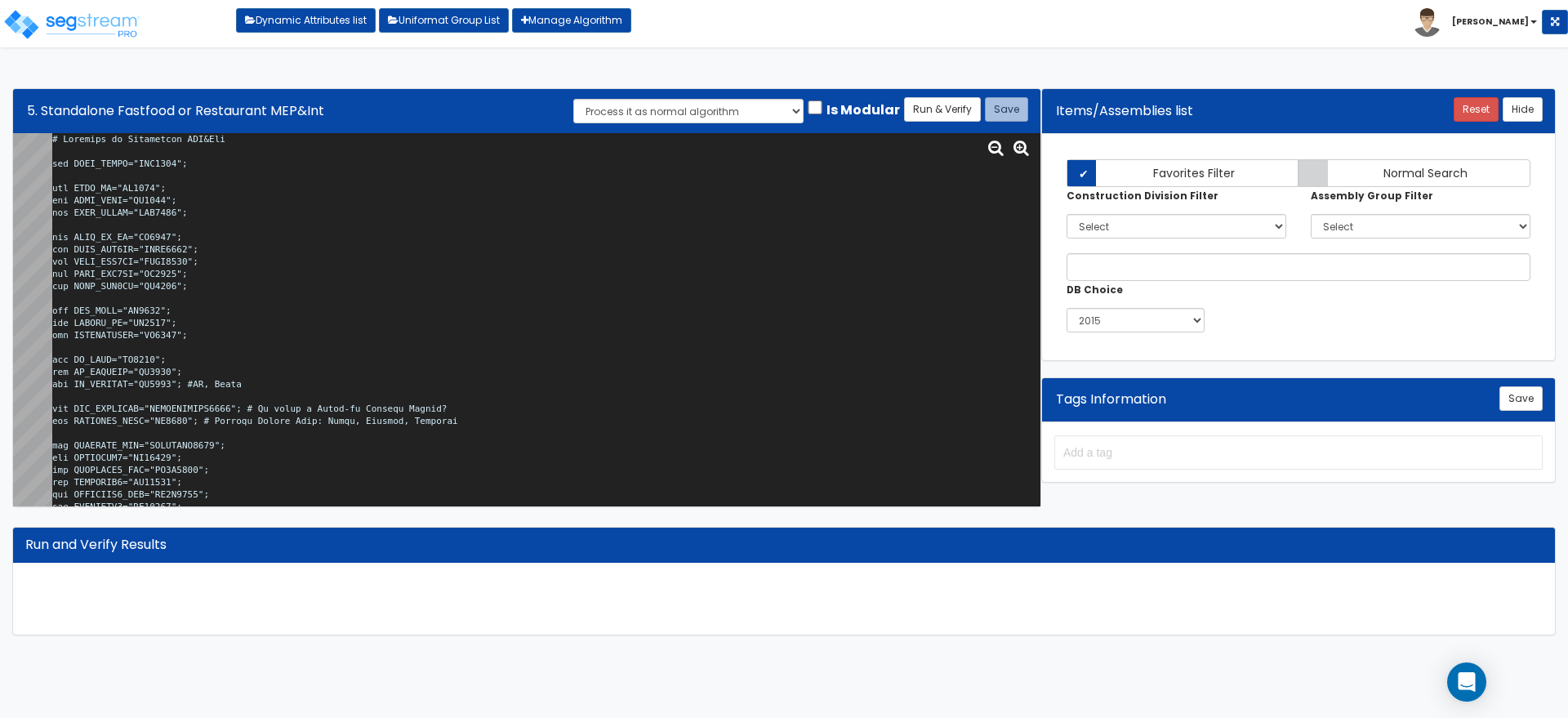
click at [764, 284] on textarea at bounding box center [545, 319] width 987 height 373
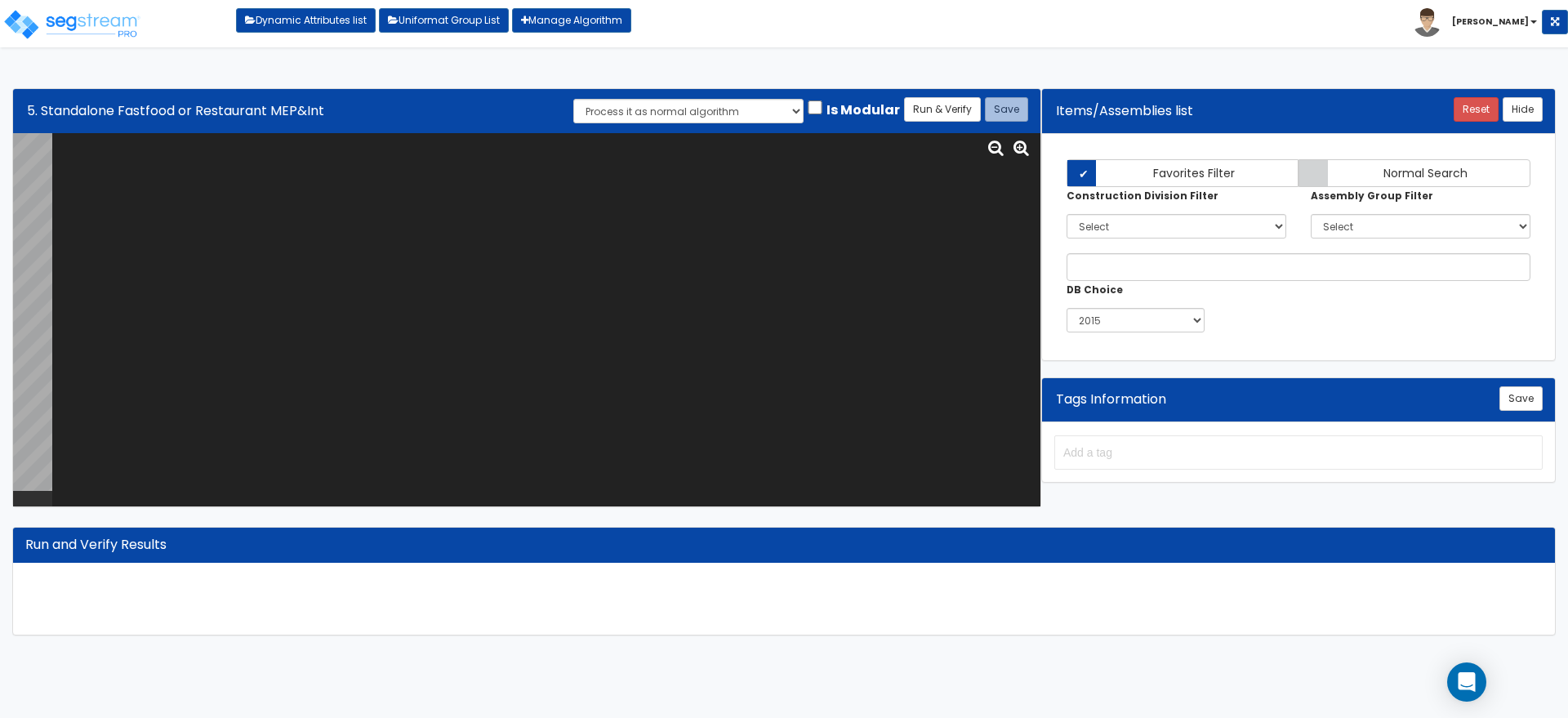
click at [432, 220] on textarea at bounding box center [545, 319] width 987 height 373
paste textarea "# Fastfood or Restaurant MEP&Int var BLDG_CLASS="TSC0000"; var BLDG_HT="WH0018"…"
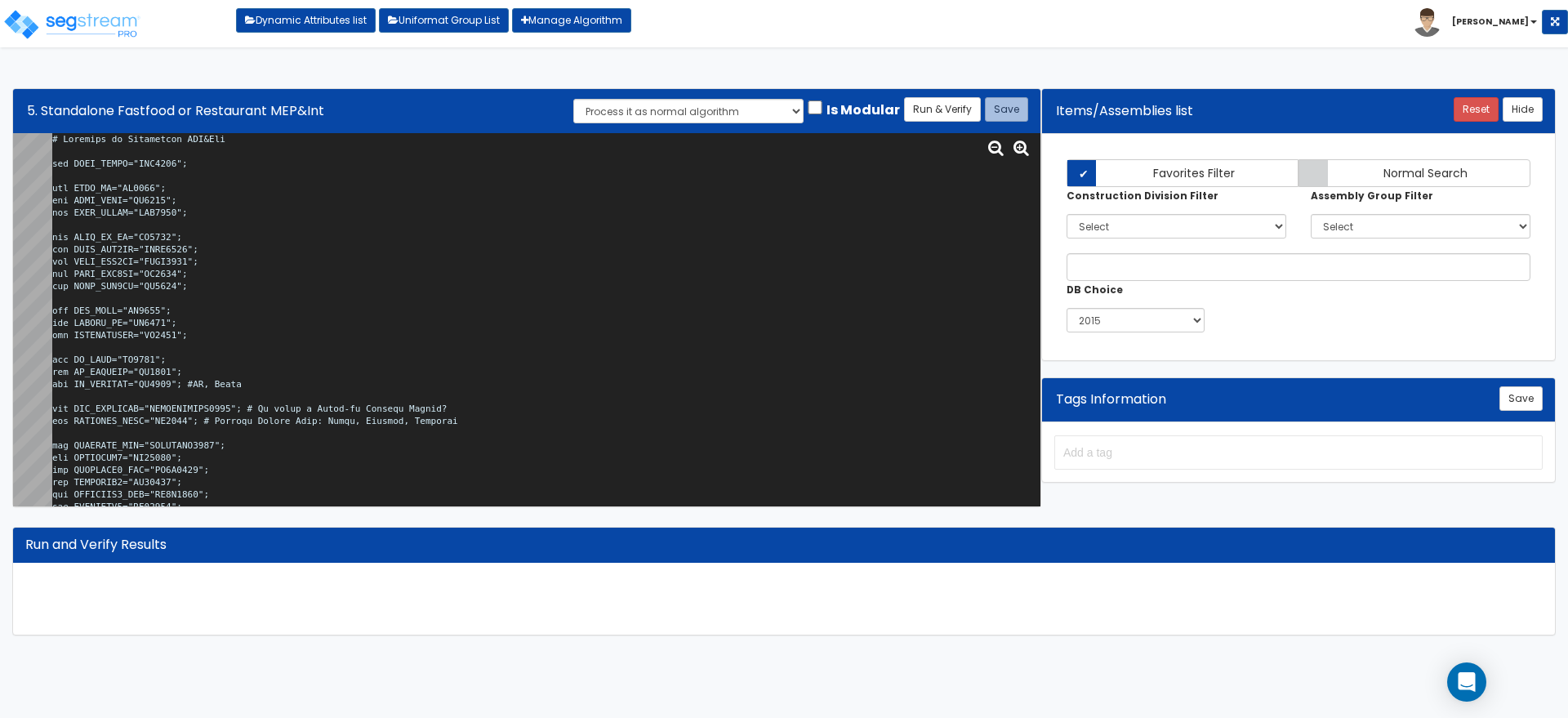
scroll to position [43151, 0]
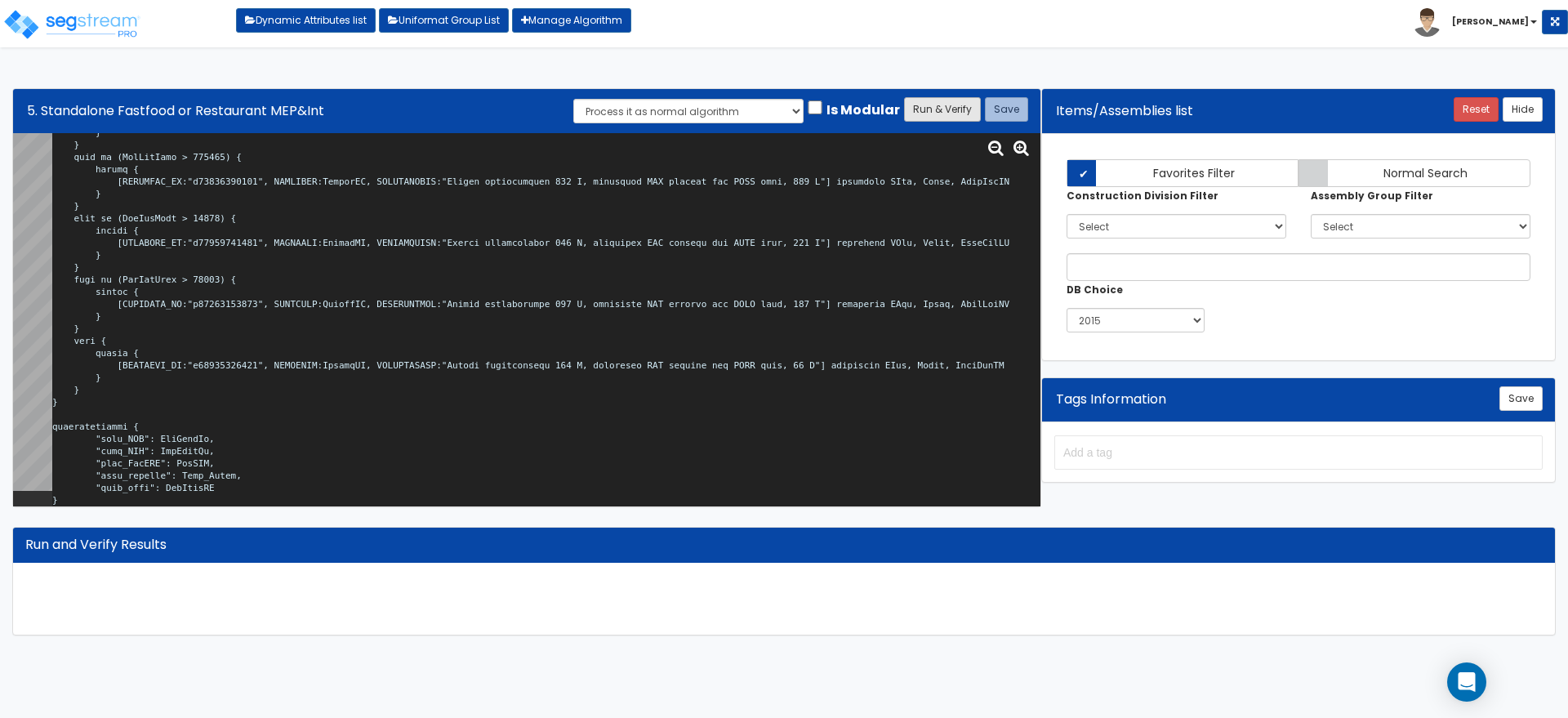
type textarea "# Fastfood or Restaurant MEP&Int var BLDG_CLASS="TSC0000"; var BLDG_HT="WH0018"…"
click at [949, 104] on button "Run & Verify" at bounding box center [942, 109] width 77 height 25
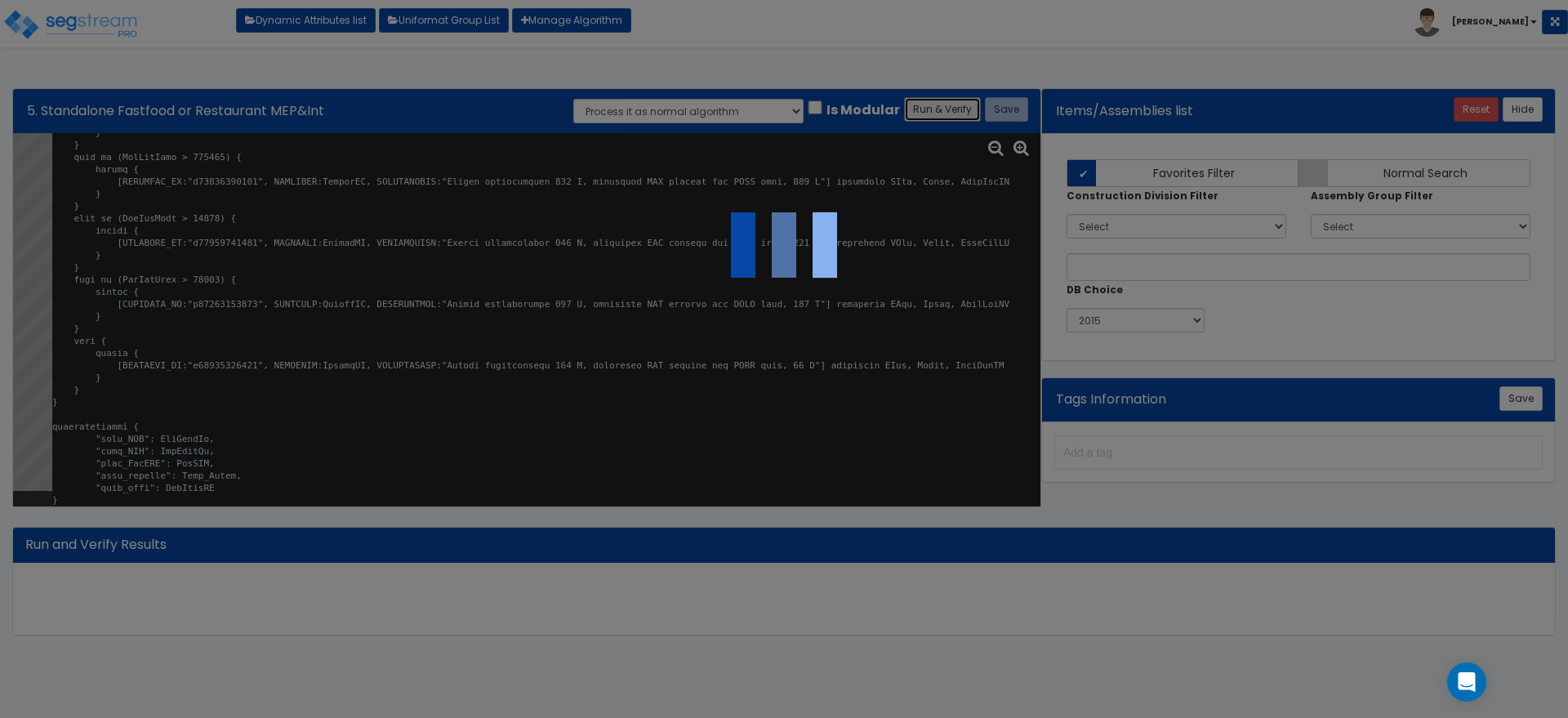
select select "0"
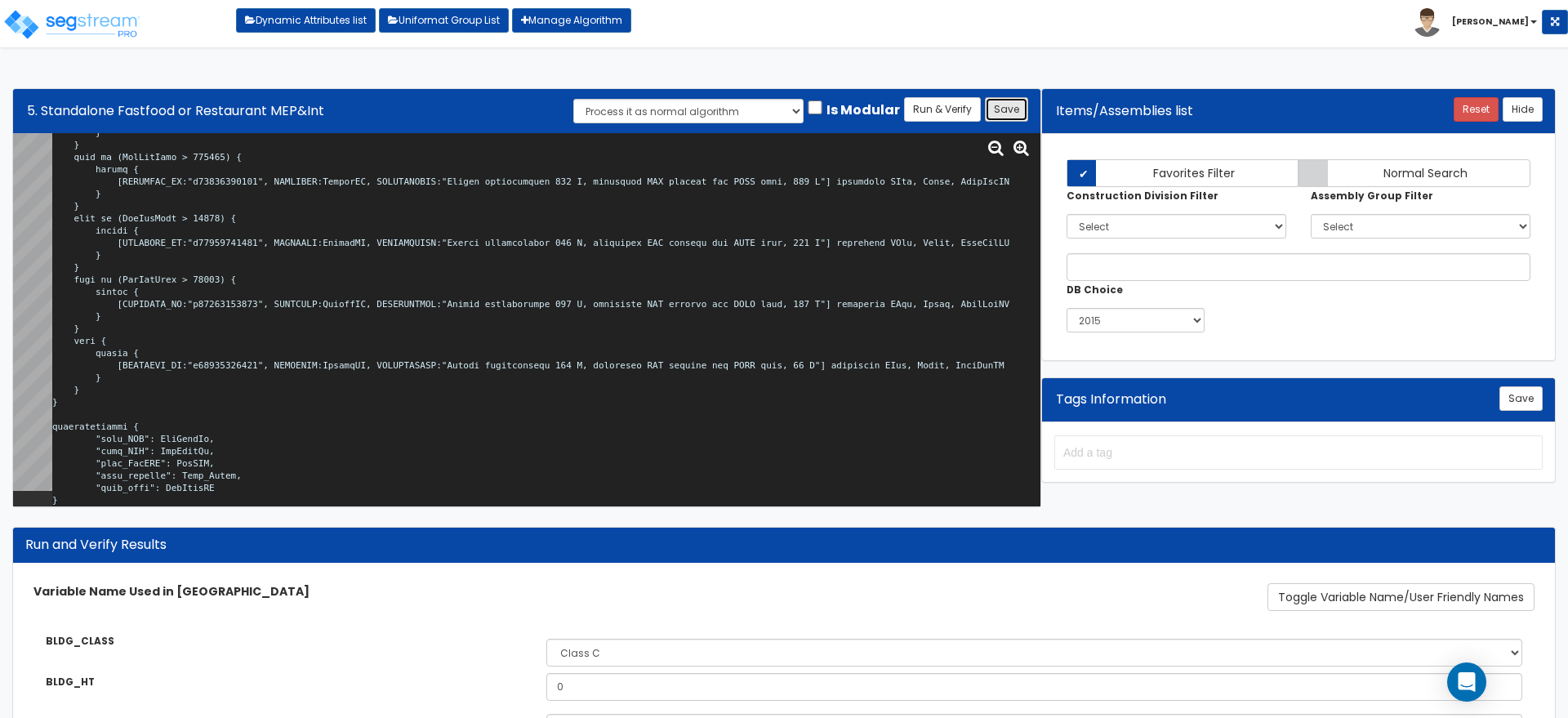
click at [999, 104] on button "Save" at bounding box center [1006, 109] width 44 height 25
